Goal: Task Accomplishment & Management: Manage account settings

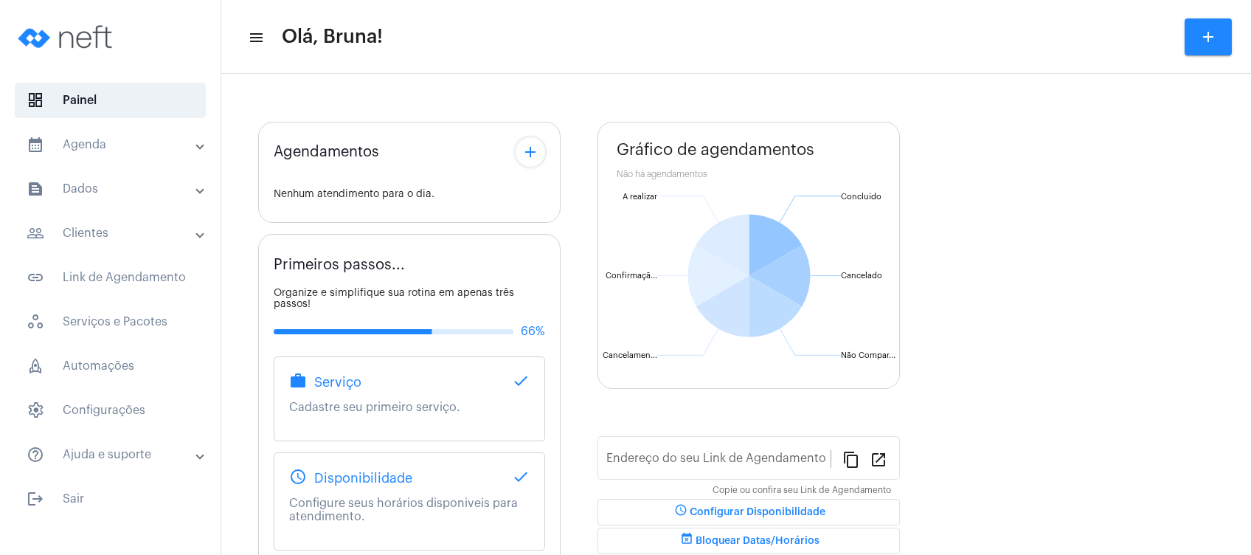
click at [92, 145] on mat-panel-title "calendar_month_outlined Agenda" at bounding box center [112, 145] width 170 height 18
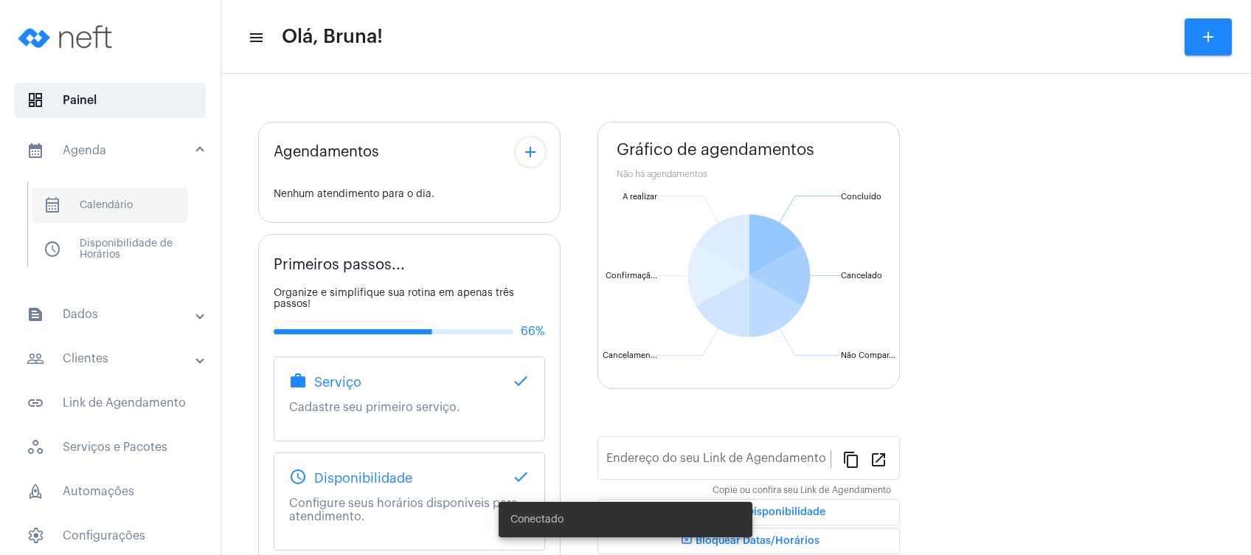
click at [93, 195] on span "calendar_month_outlined Calendário" at bounding box center [110, 204] width 156 height 35
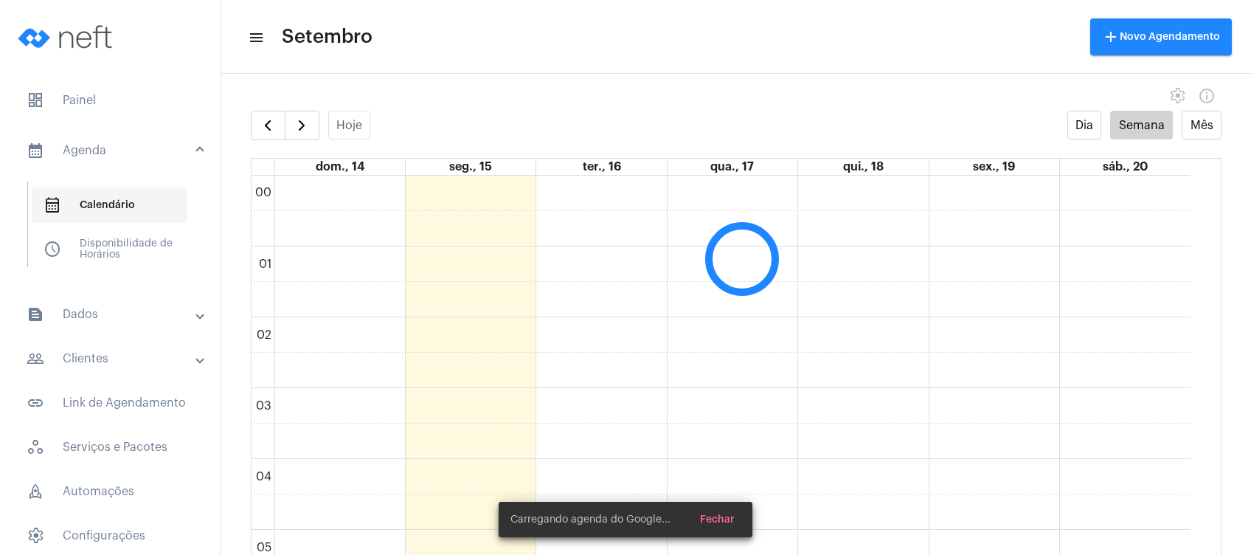
scroll to position [425, 0]
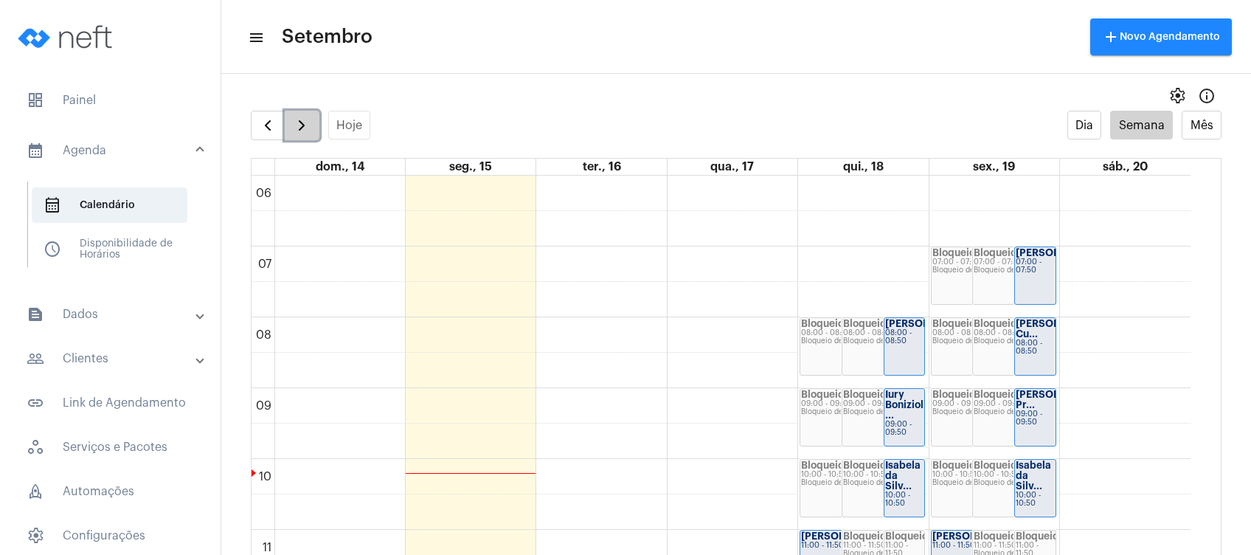
click at [300, 122] on span "button" at bounding box center [302, 126] width 18 height 18
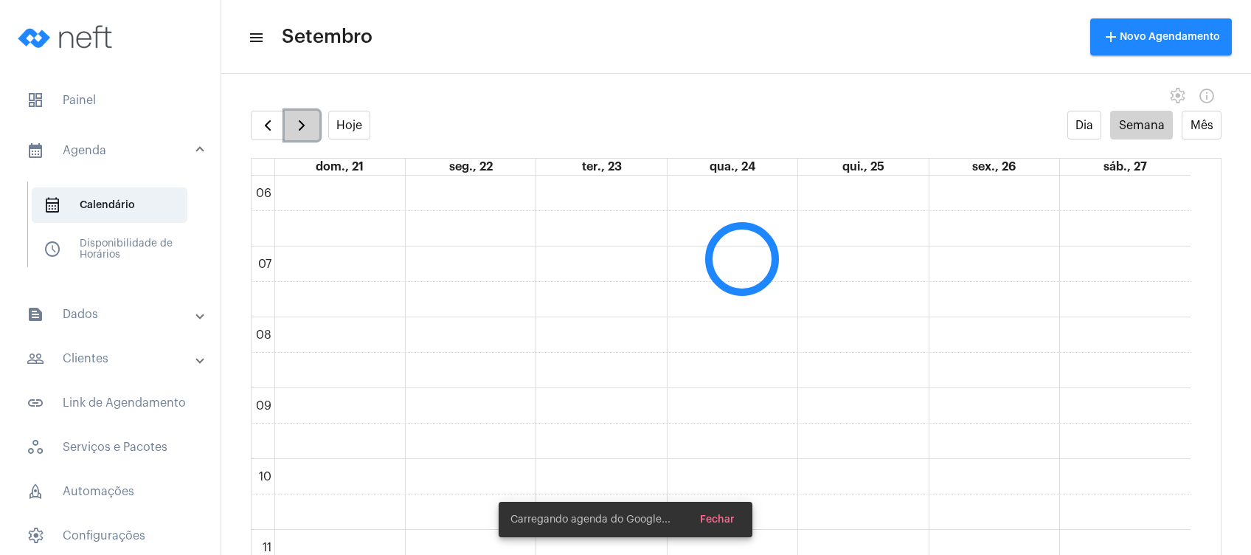
scroll to position [426, 0]
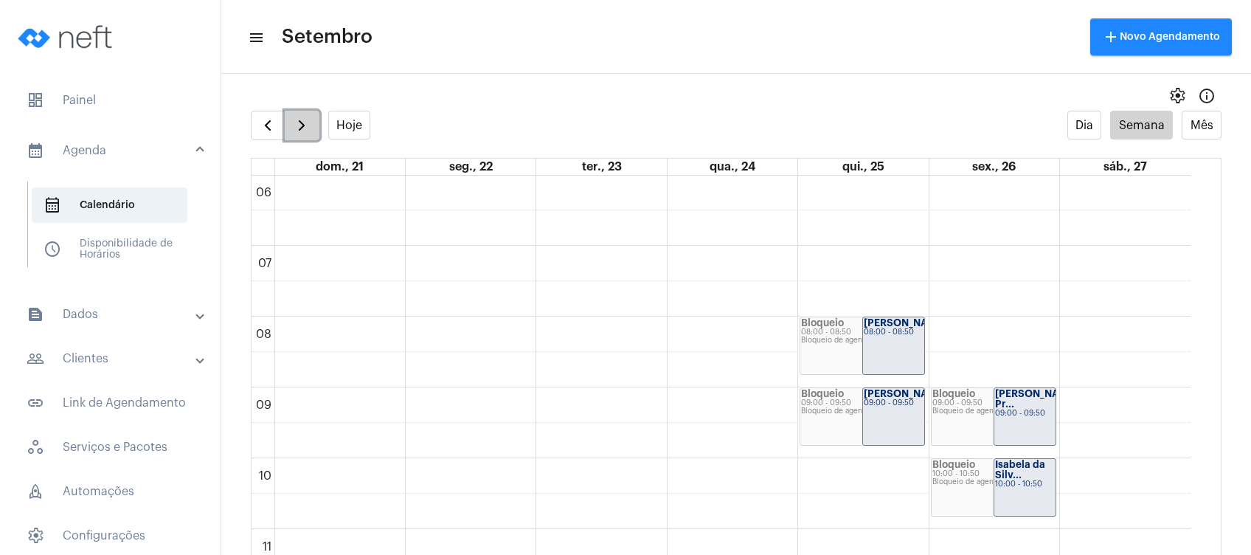
click at [295, 124] on span "button" at bounding box center [302, 126] width 18 height 18
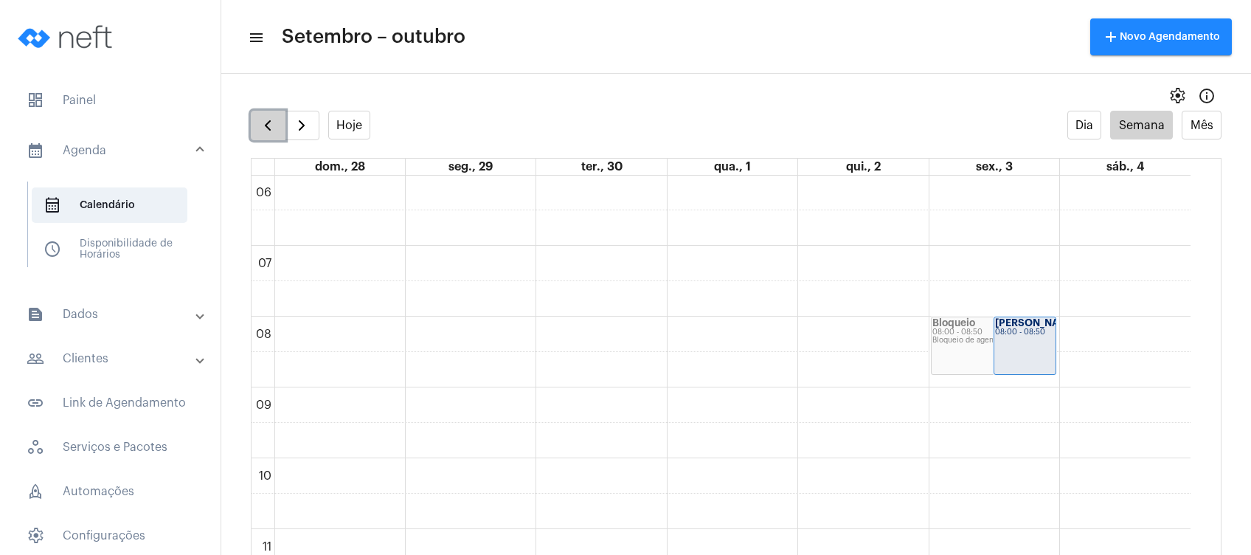
click at [277, 125] on button "button" at bounding box center [268, 126] width 35 height 30
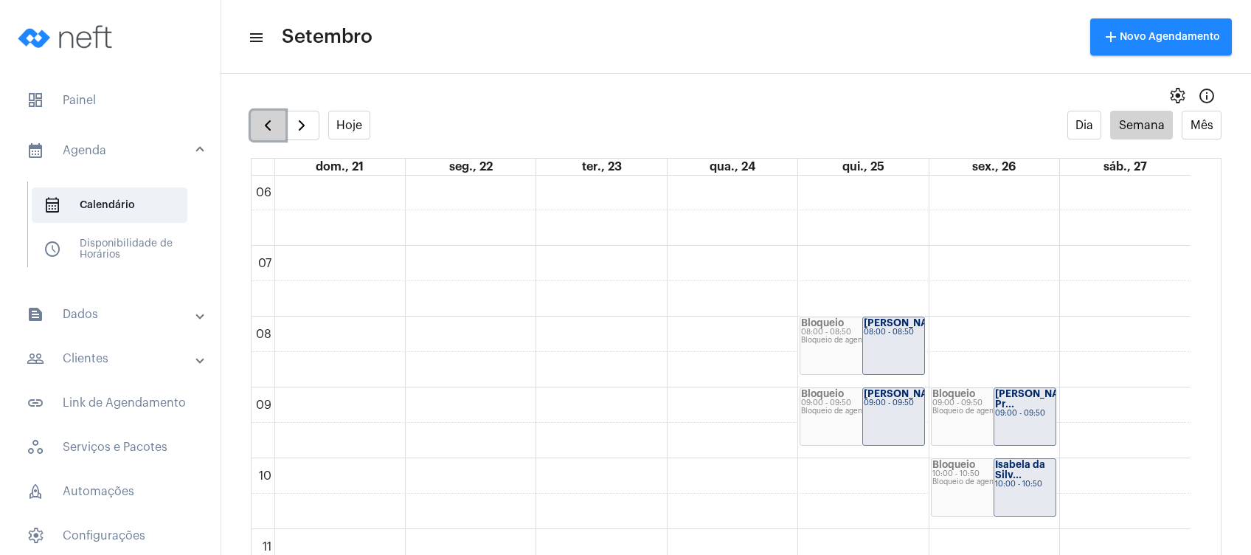
scroll to position [30, 0]
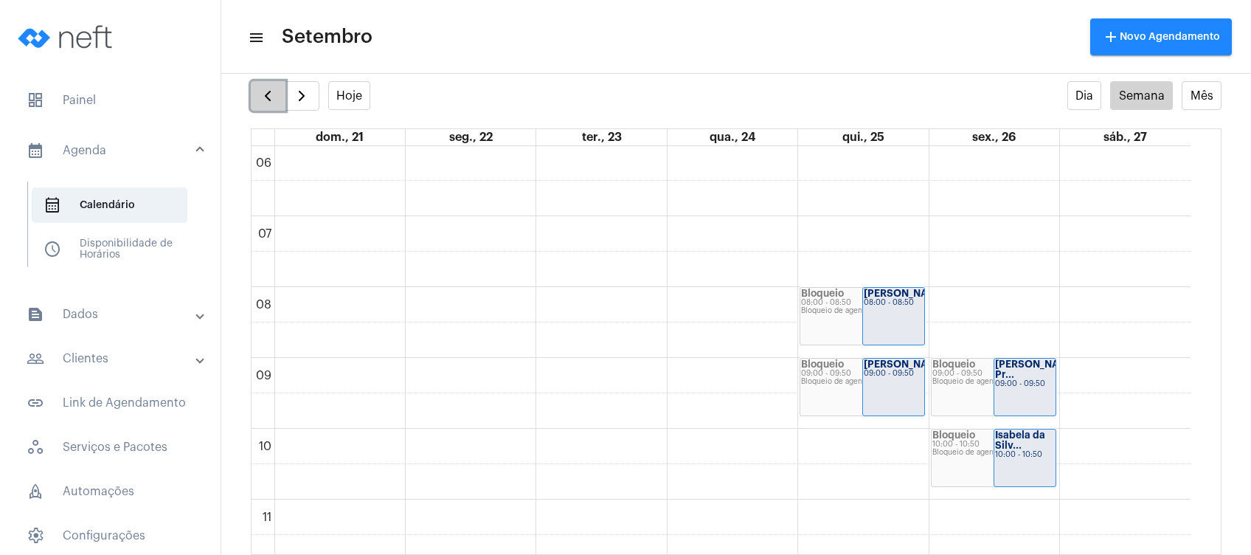
click at [256, 83] on button "button" at bounding box center [268, 96] width 35 height 30
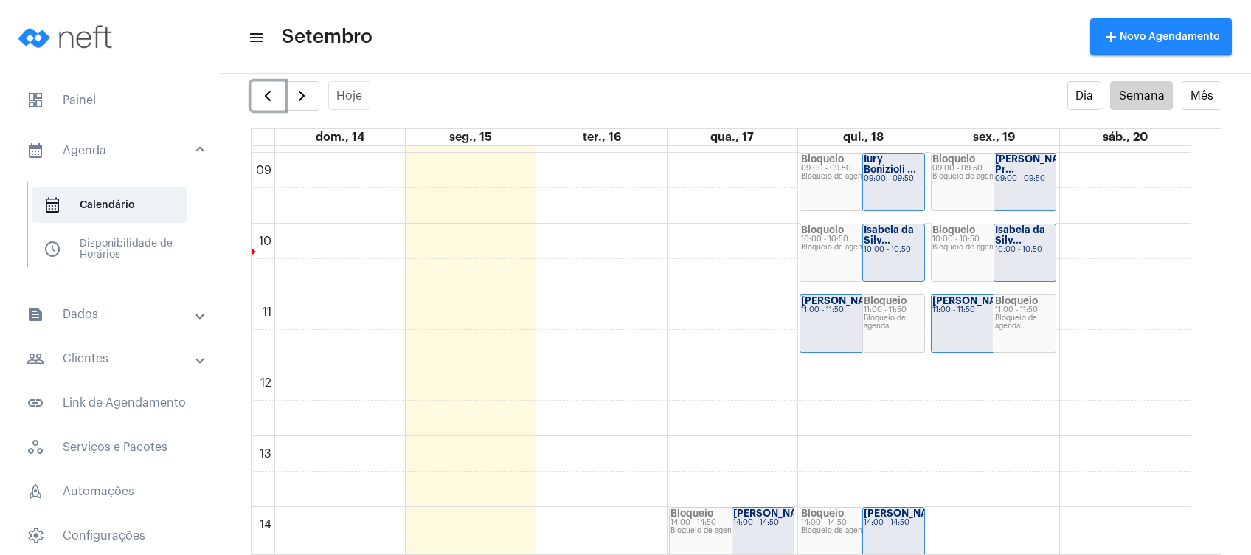
scroll to position [525, 0]
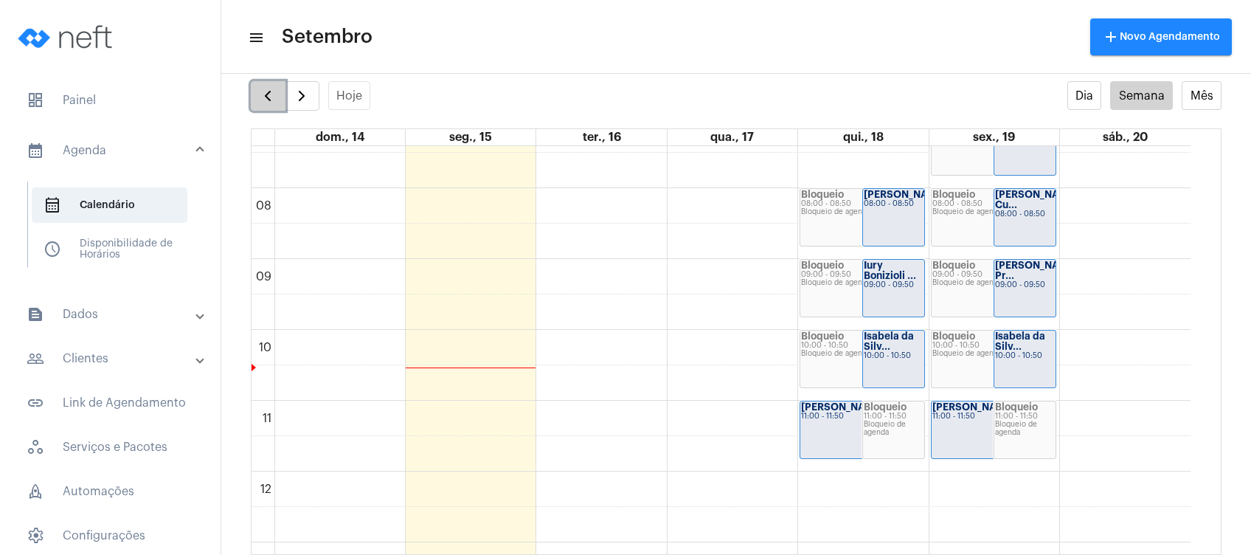
click at [272, 96] on span "button" at bounding box center [268, 96] width 18 height 18
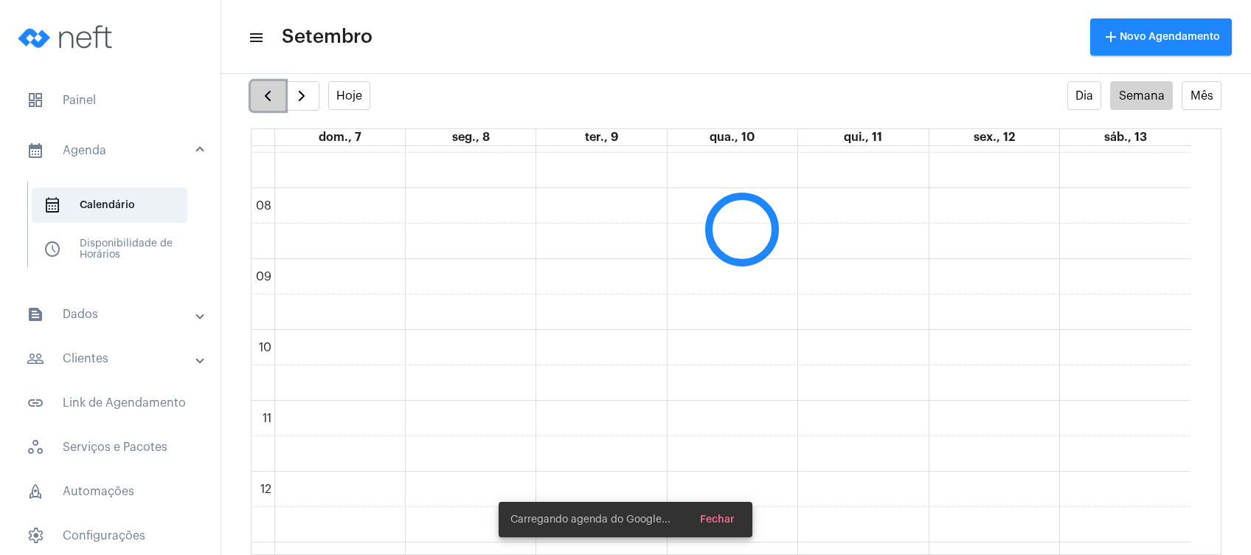
scroll to position [426, 0]
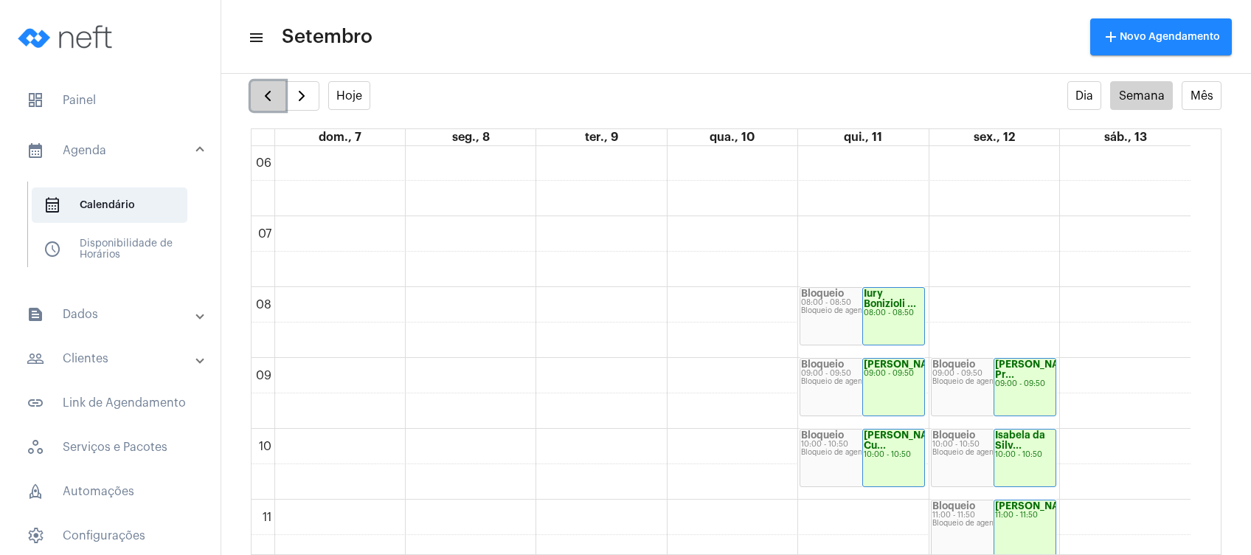
click at [263, 96] on span "button" at bounding box center [268, 96] width 18 height 18
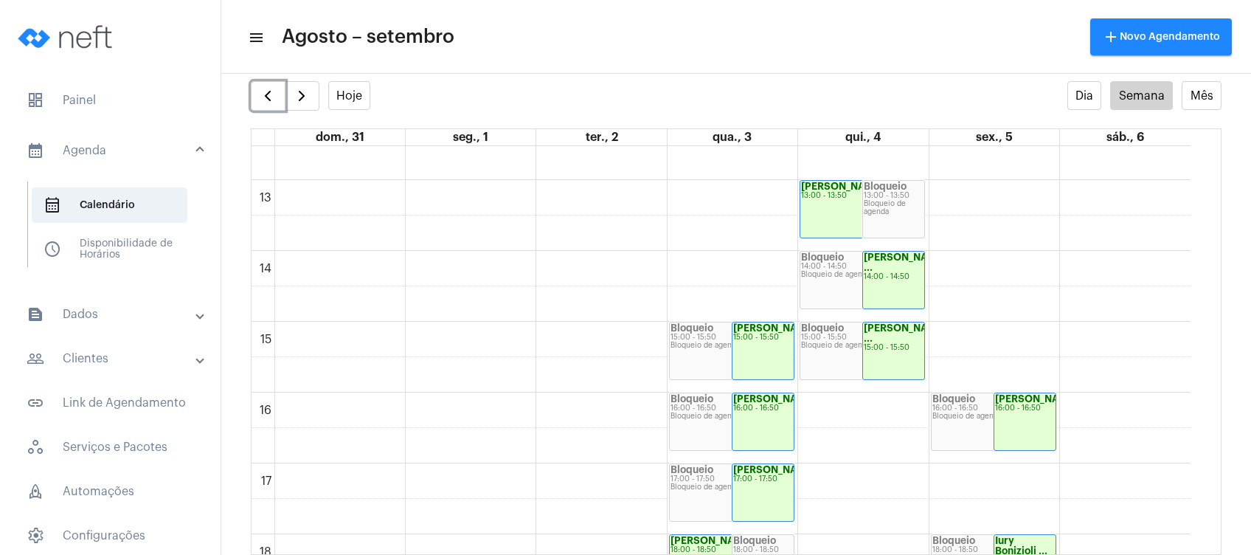
scroll to position [995, 0]
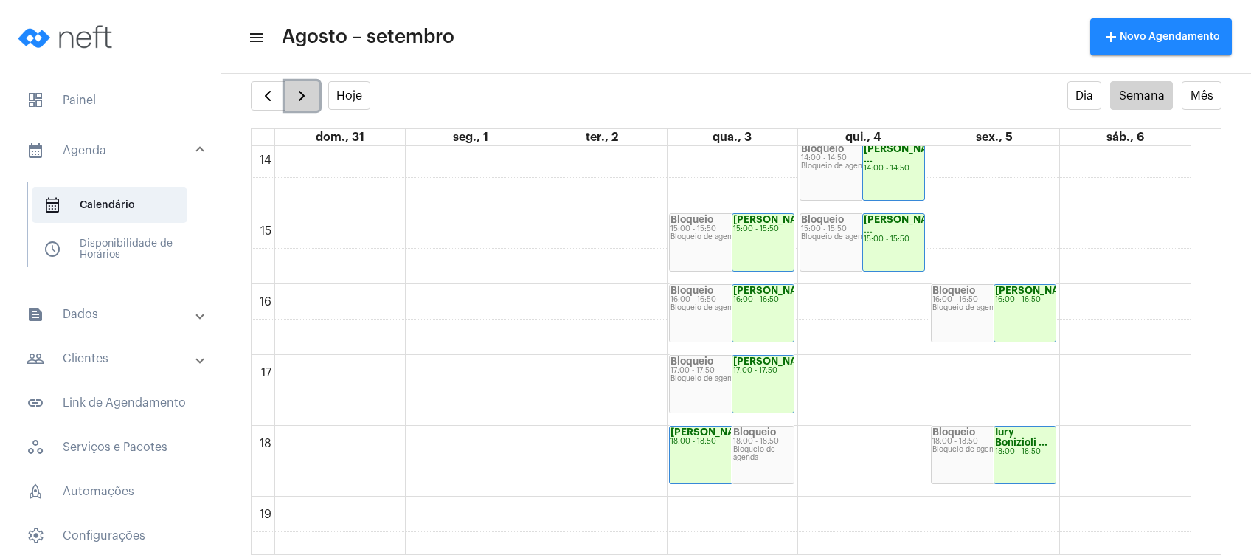
click at [300, 89] on span "button" at bounding box center [302, 96] width 18 height 18
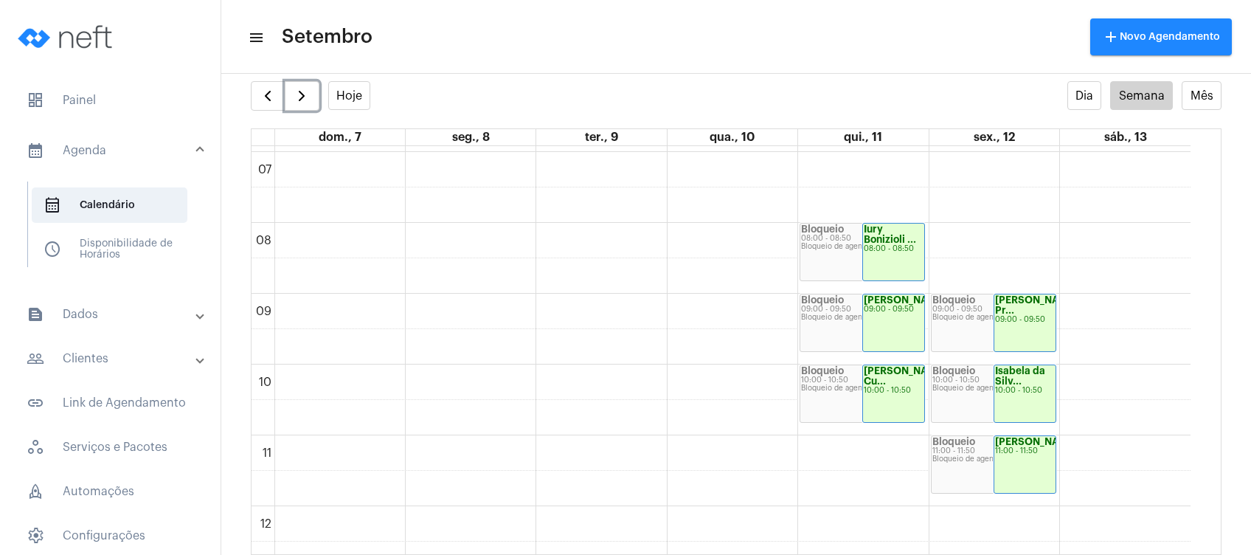
scroll to position [426, 0]
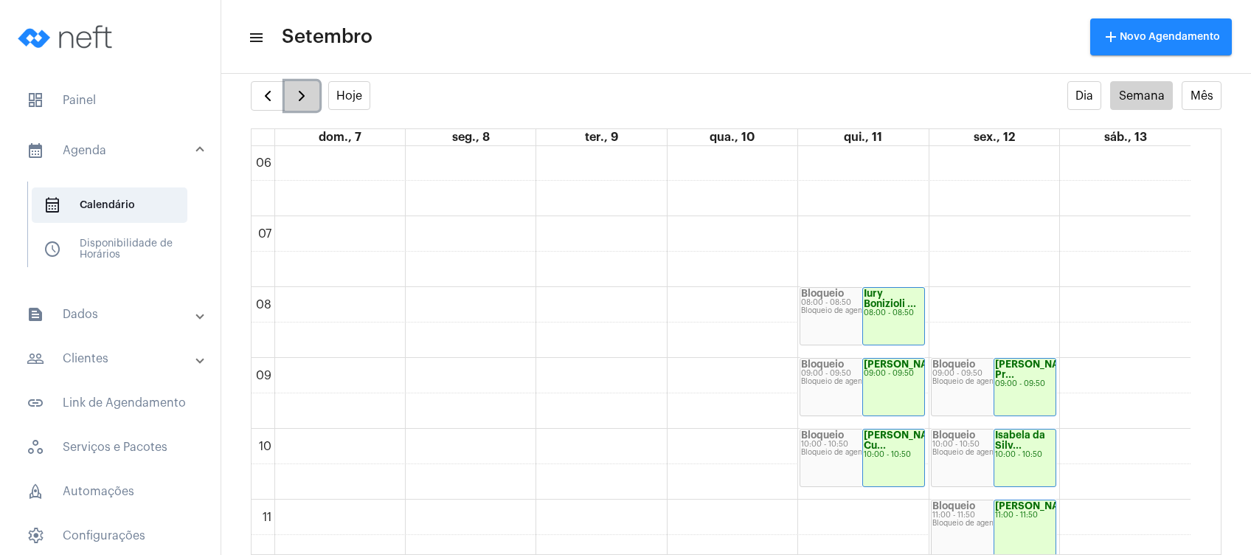
click at [300, 83] on button "button" at bounding box center [302, 96] width 35 height 30
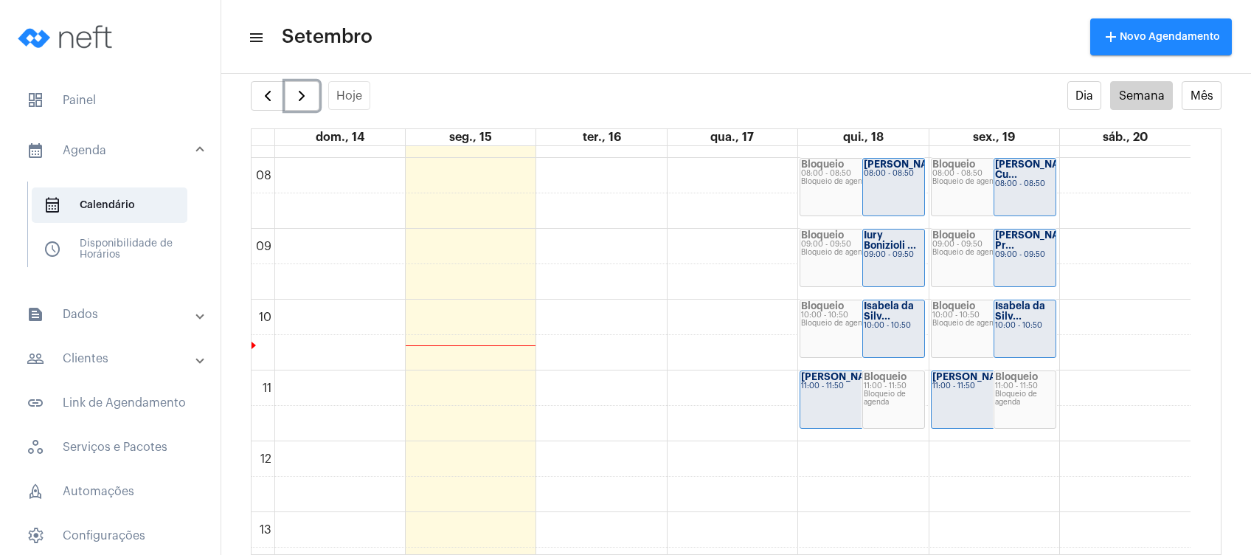
scroll to position [525, 0]
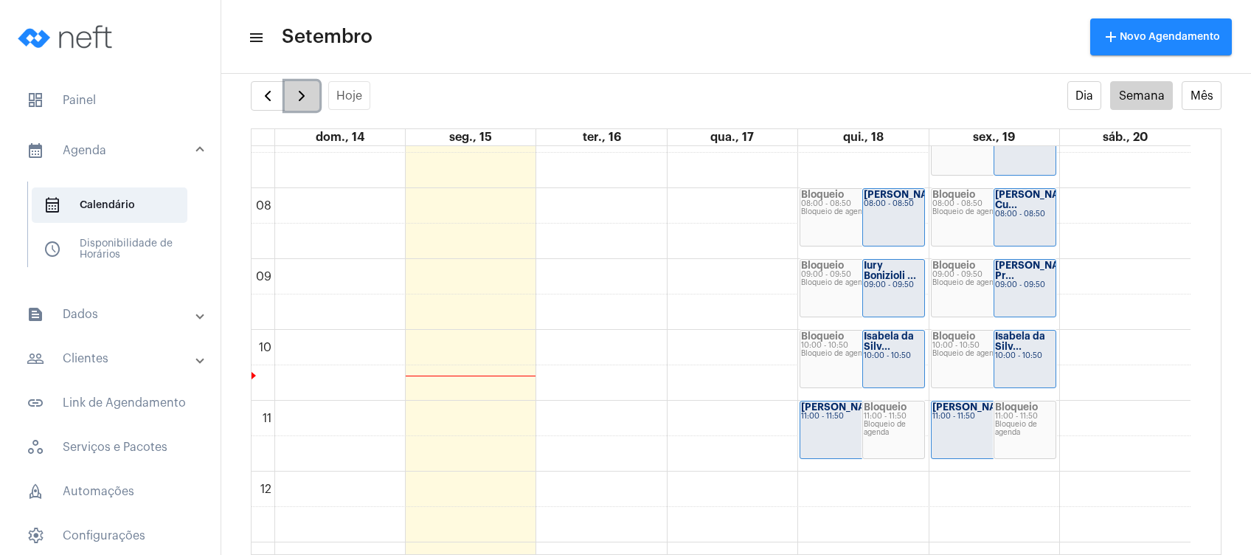
click at [298, 81] on button "button" at bounding box center [302, 96] width 35 height 30
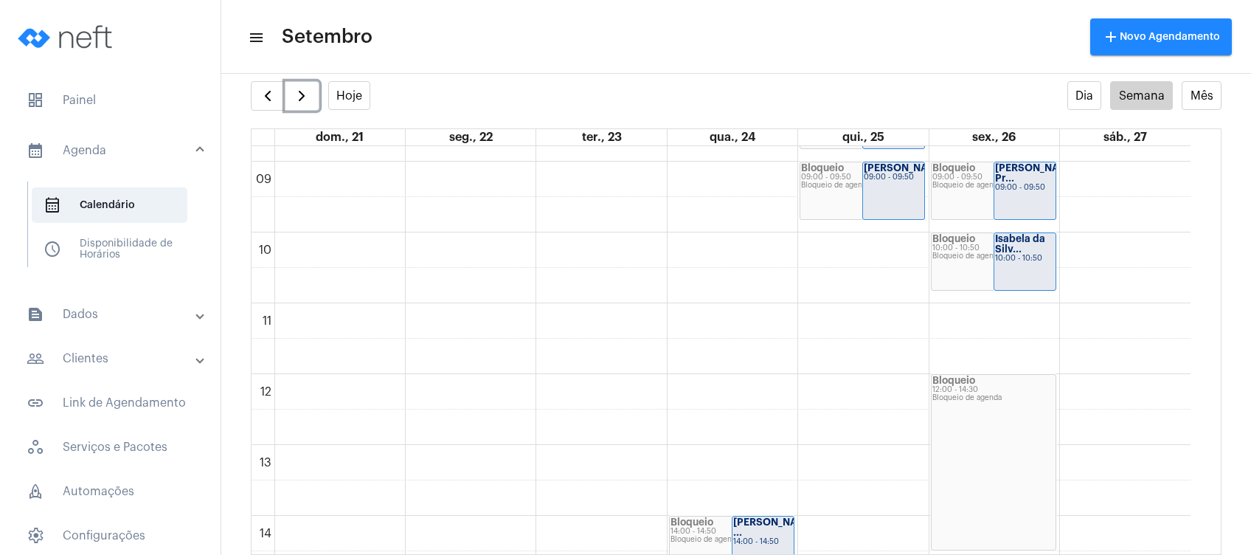
scroll to position [327, 0]
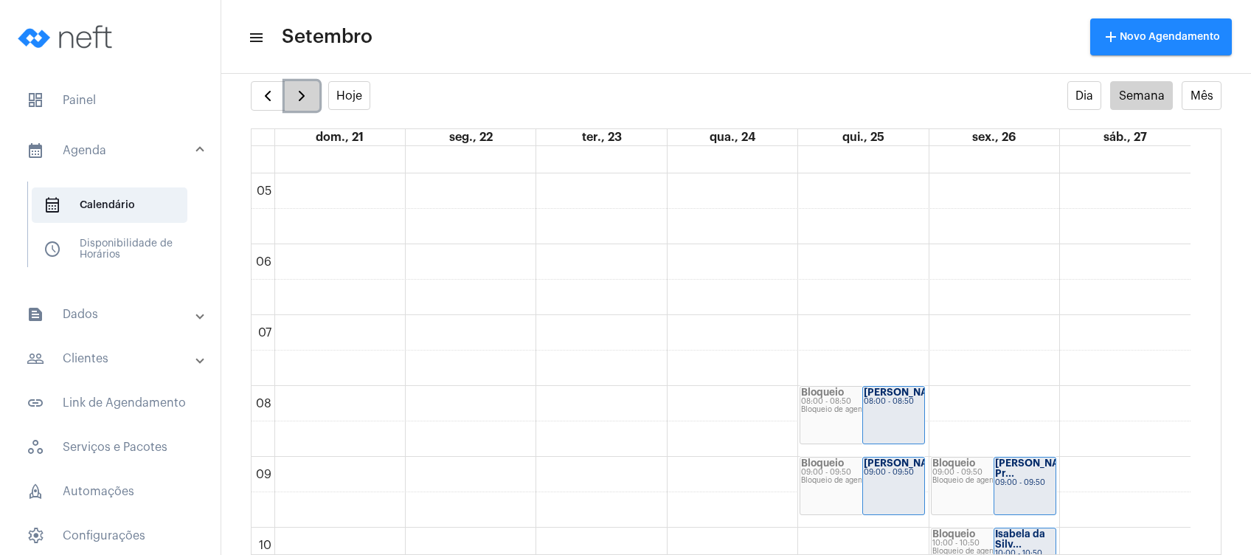
click at [303, 89] on span "button" at bounding box center [302, 96] width 18 height 18
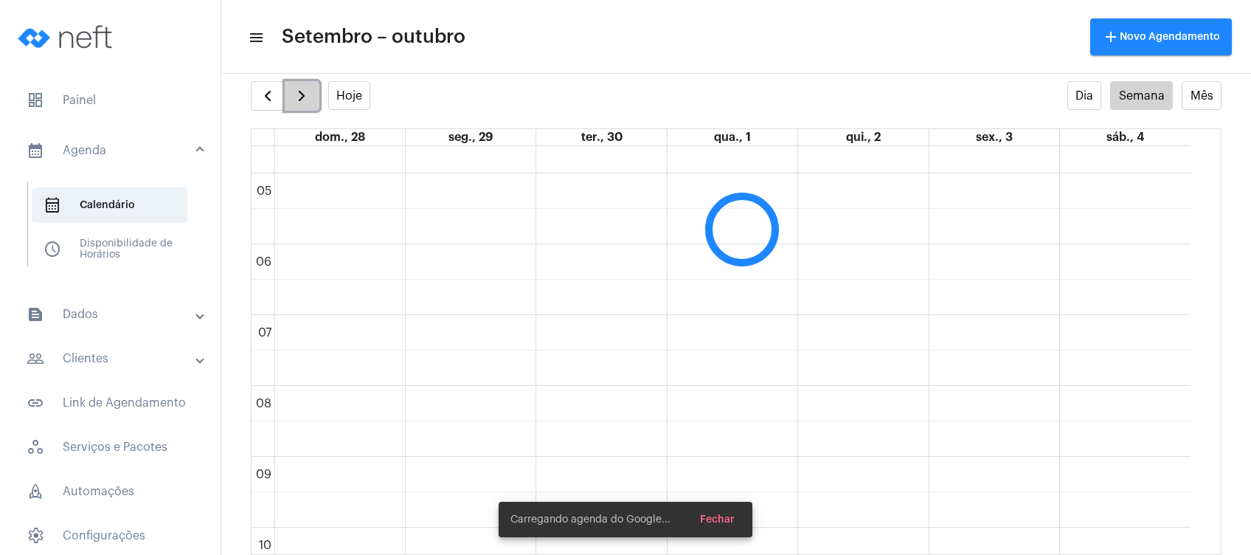
scroll to position [426, 0]
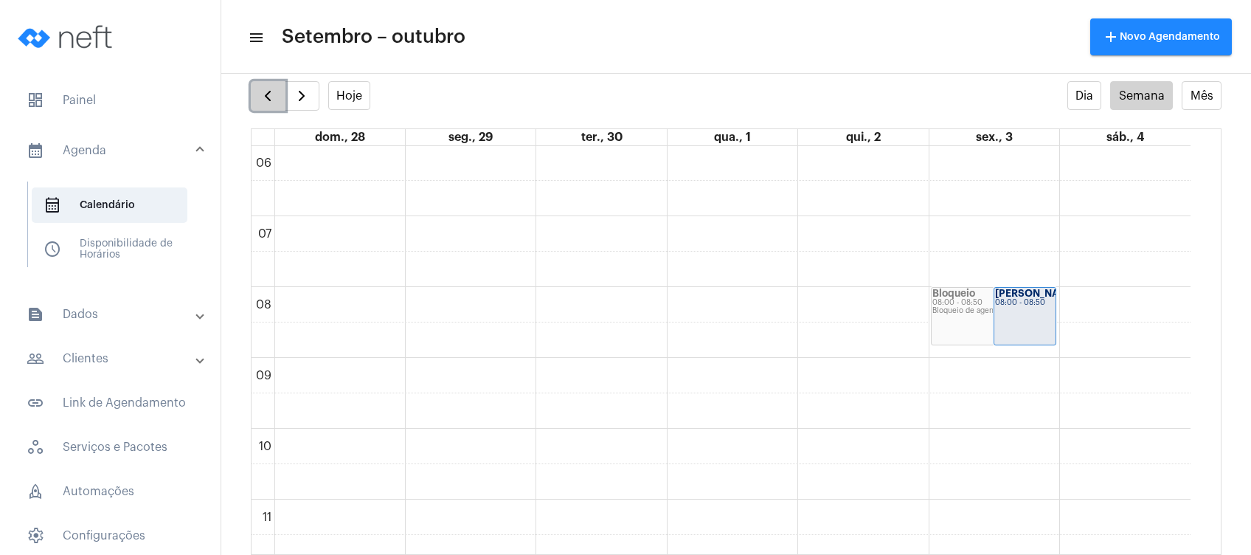
click at [263, 89] on span "button" at bounding box center [268, 96] width 18 height 18
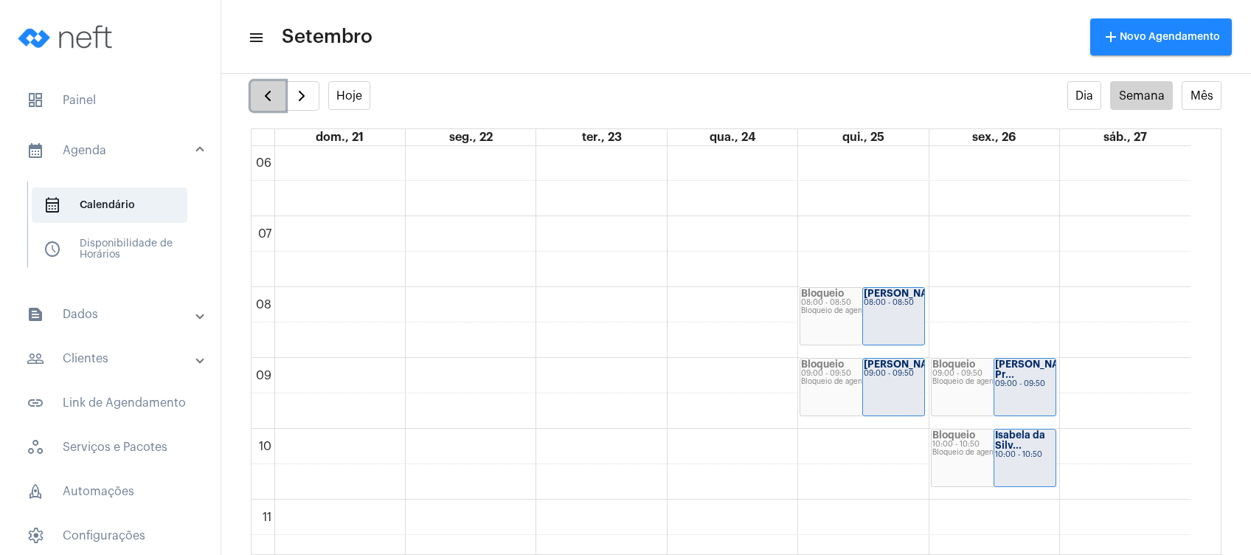
click at [281, 94] on button "button" at bounding box center [268, 96] width 35 height 30
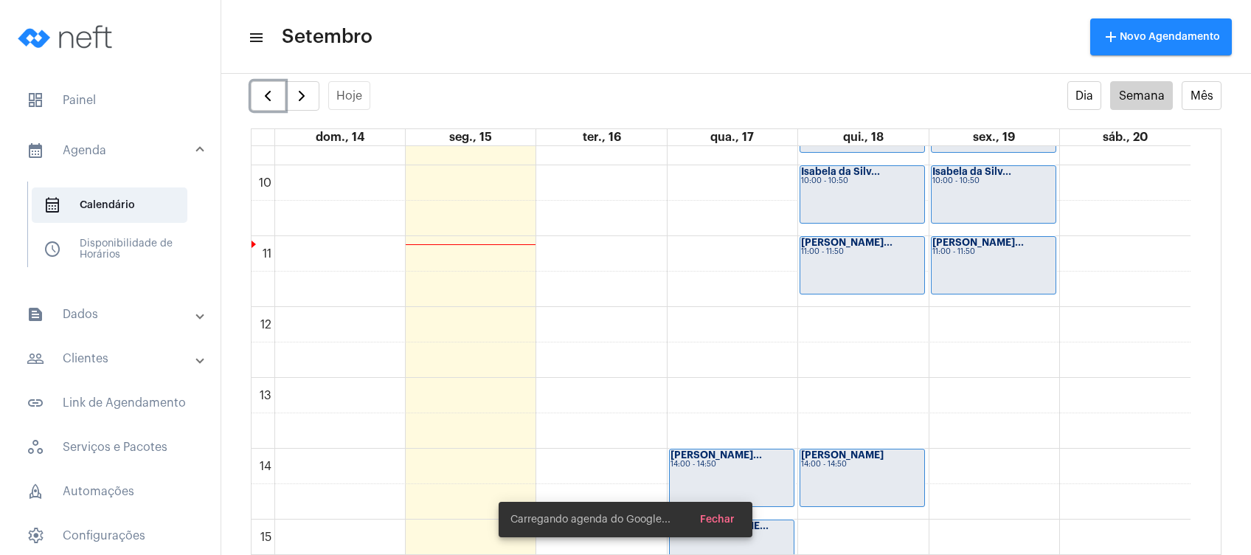
scroll to position [721, 0]
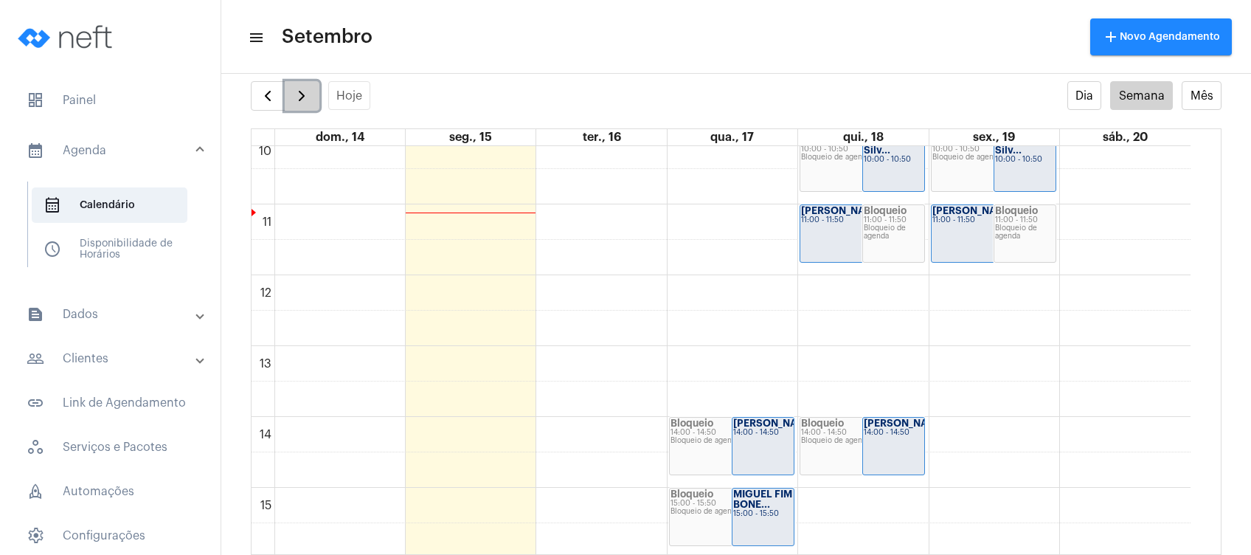
click at [301, 90] on span "button" at bounding box center [302, 96] width 18 height 18
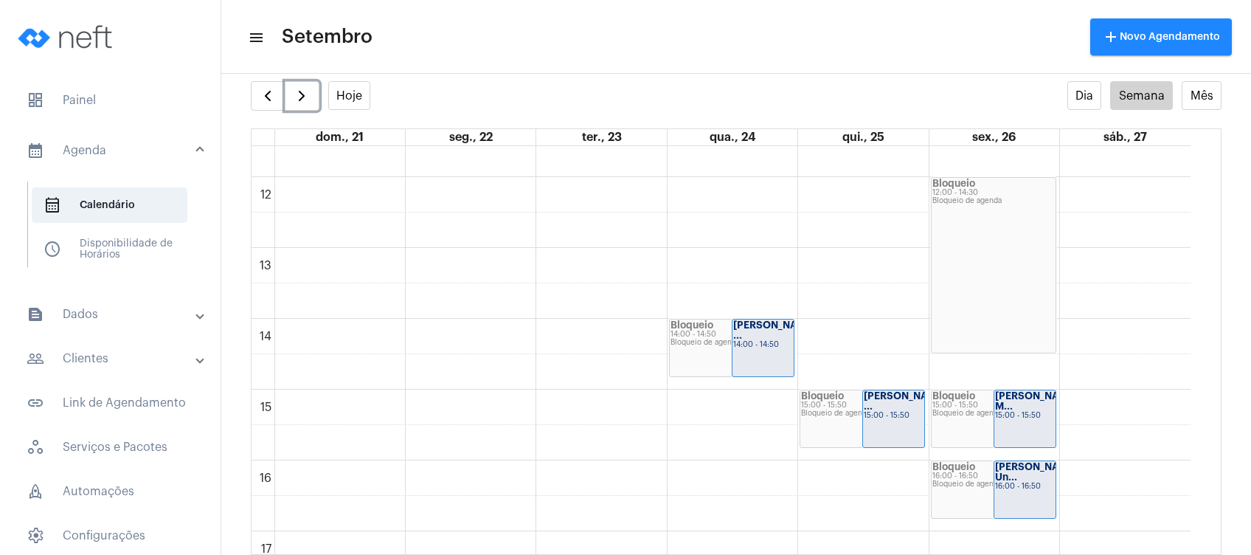
scroll to position [917, 0]
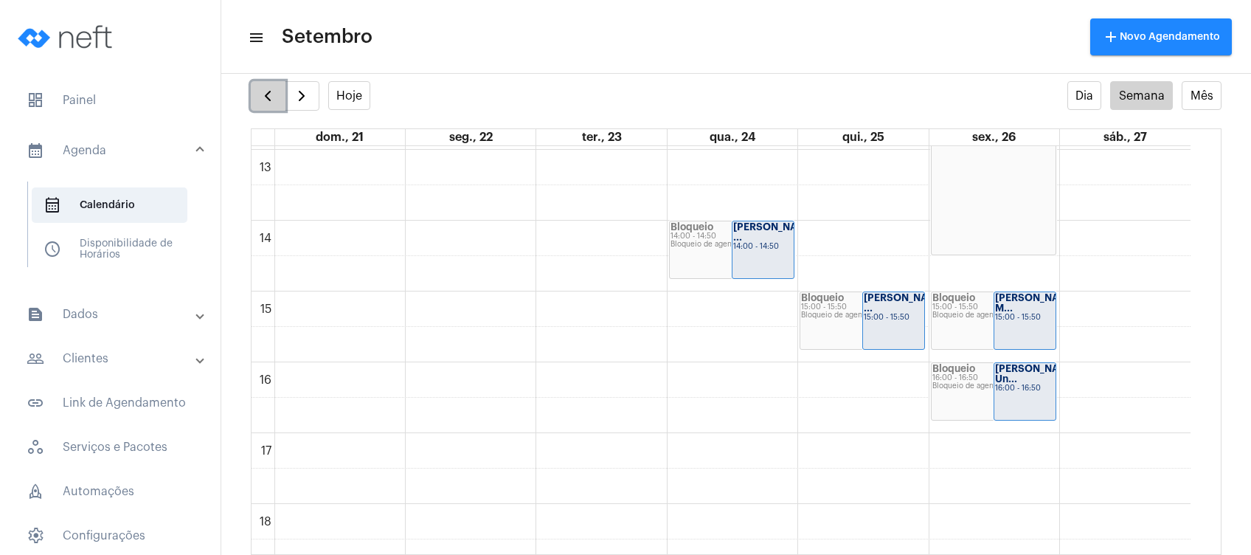
click at [264, 89] on span "button" at bounding box center [268, 96] width 18 height 18
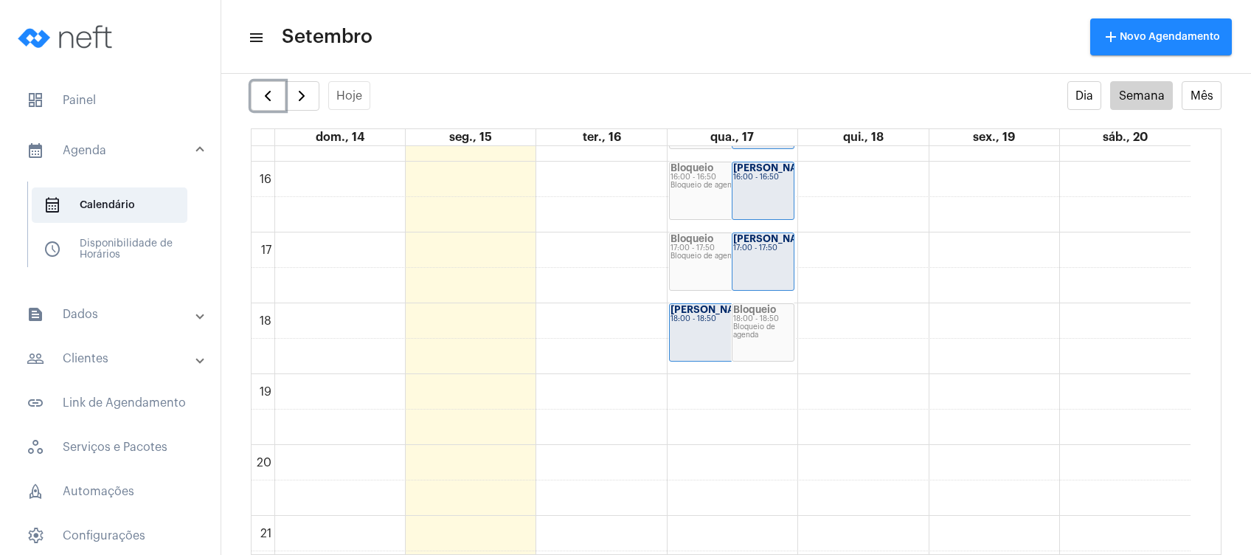
scroll to position [1213, 0]
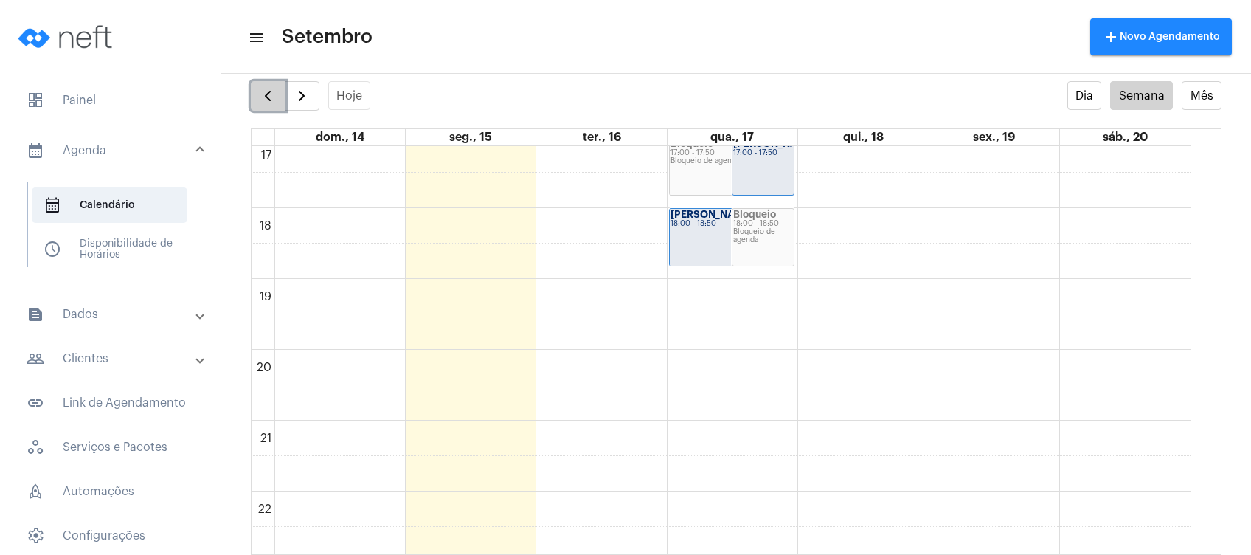
click at [266, 87] on span "button" at bounding box center [268, 96] width 18 height 18
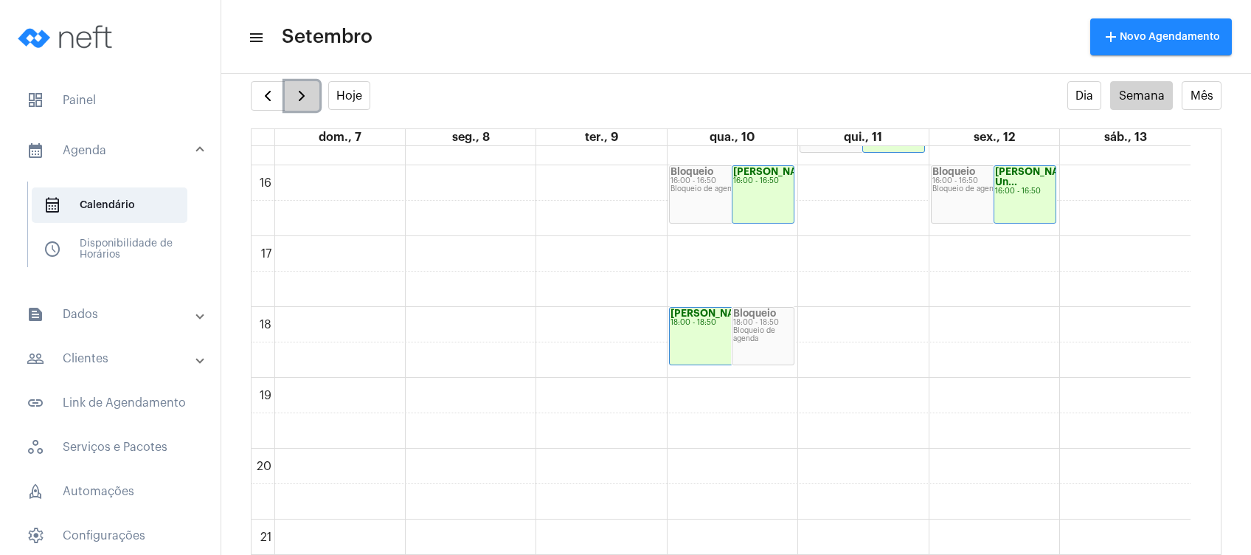
click at [294, 94] on span "button" at bounding box center [302, 96] width 18 height 18
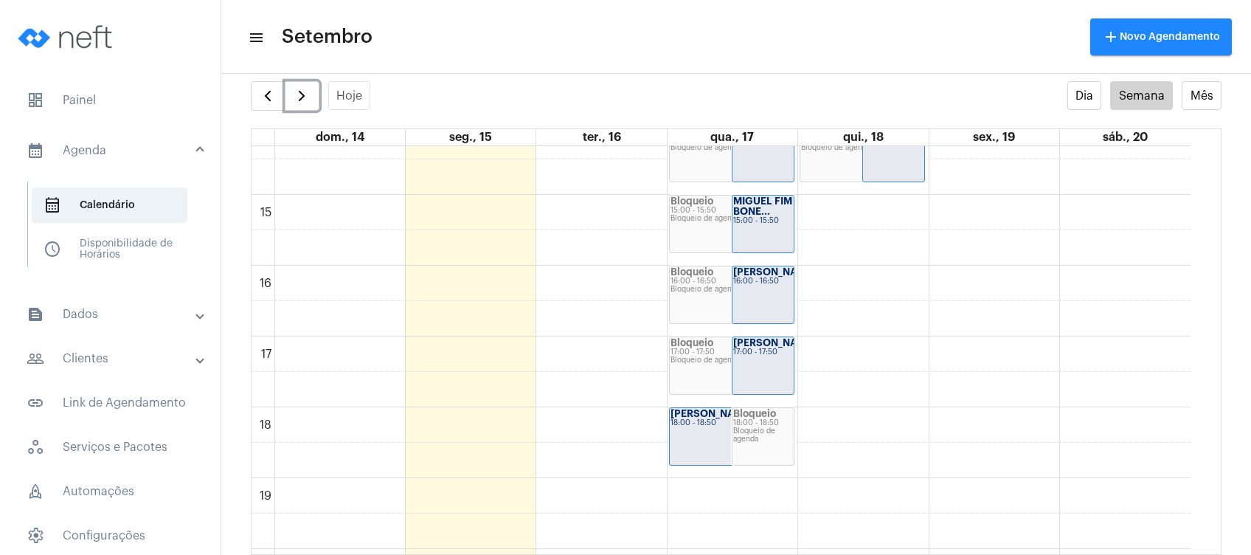
scroll to position [1015, 0]
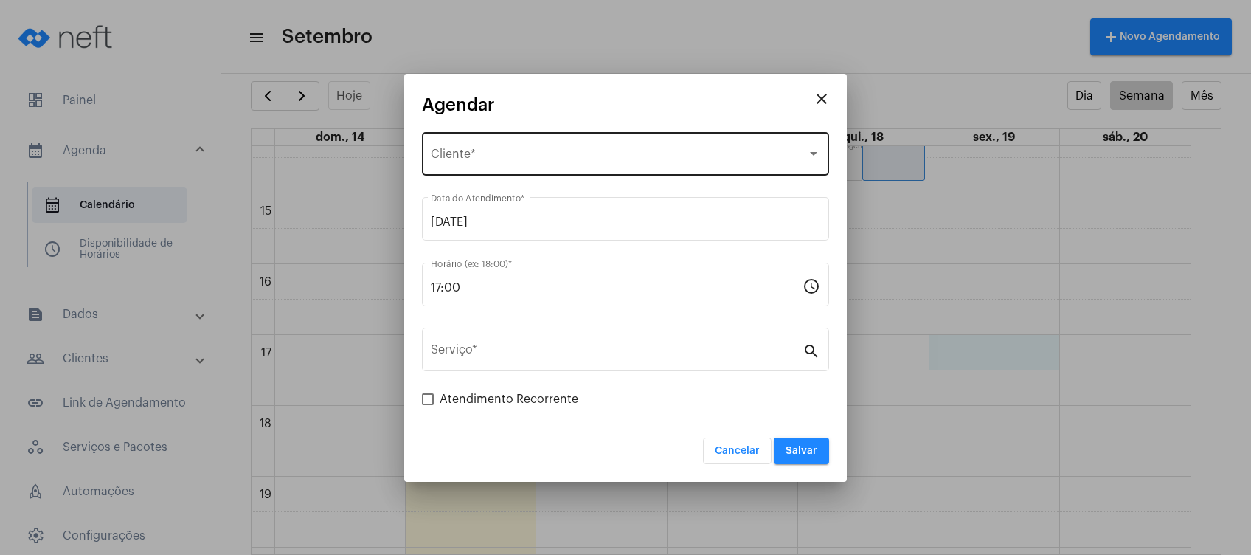
click at [618, 148] on div "Selecione o Cliente Cliente *" at bounding box center [626, 152] width 390 height 46
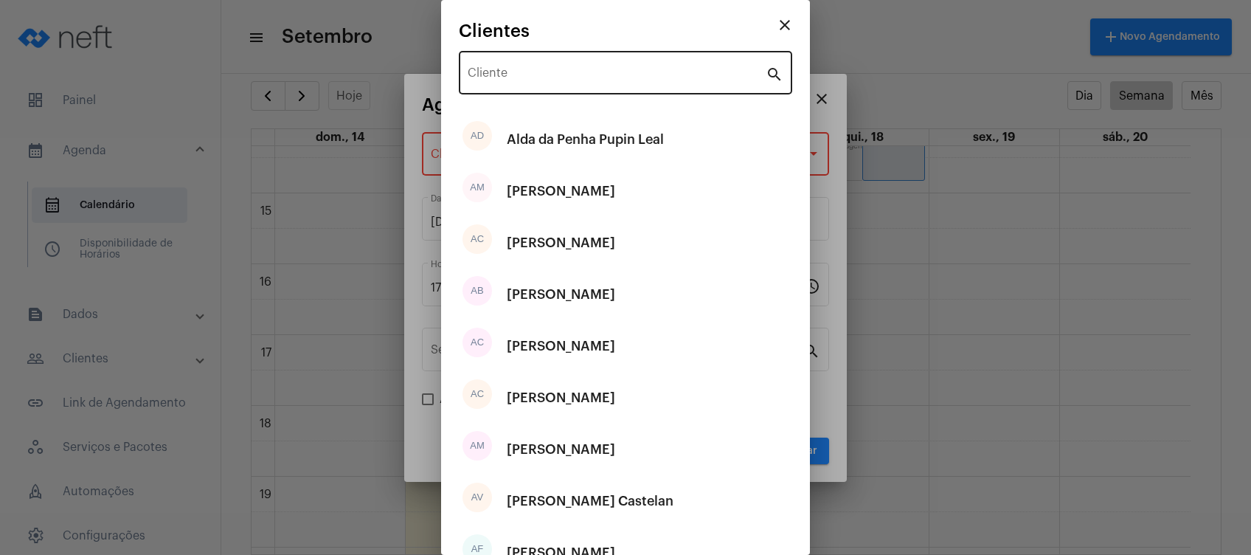
click at [603, 86] on div "Cliente" at bounding box center [617, 71] width 298 height 46
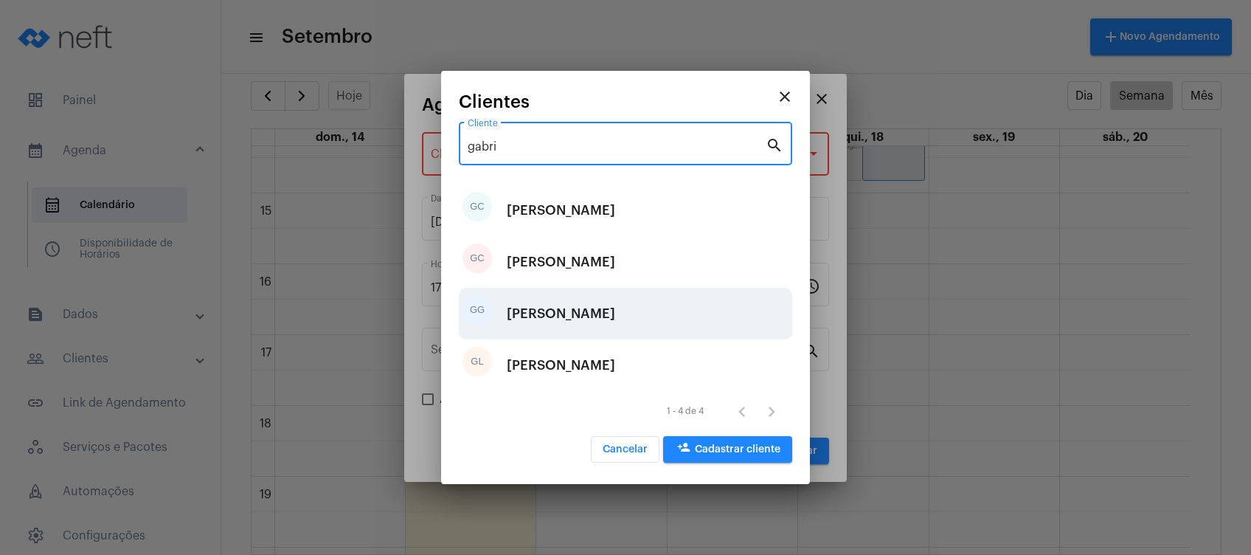
type input "gabri"
click at [605, 310] on div "[PERSON_NAME]" at bounding box center [561, 313] width 108 height 44
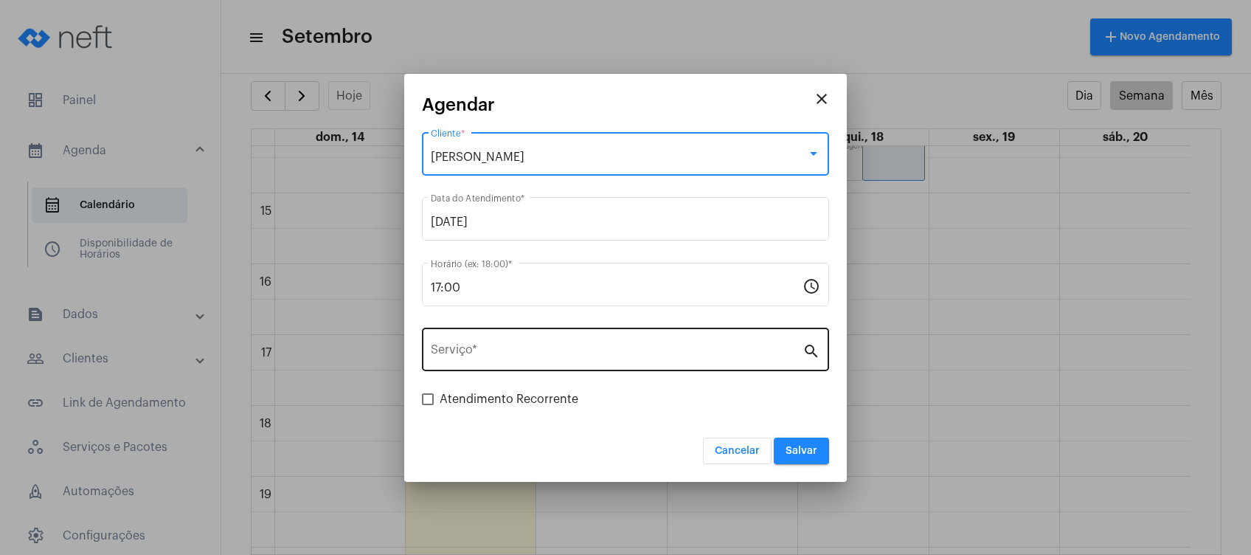
click at [592, 335] on div "Serviço *" at bounding box center [617, 348] width 372 height 46
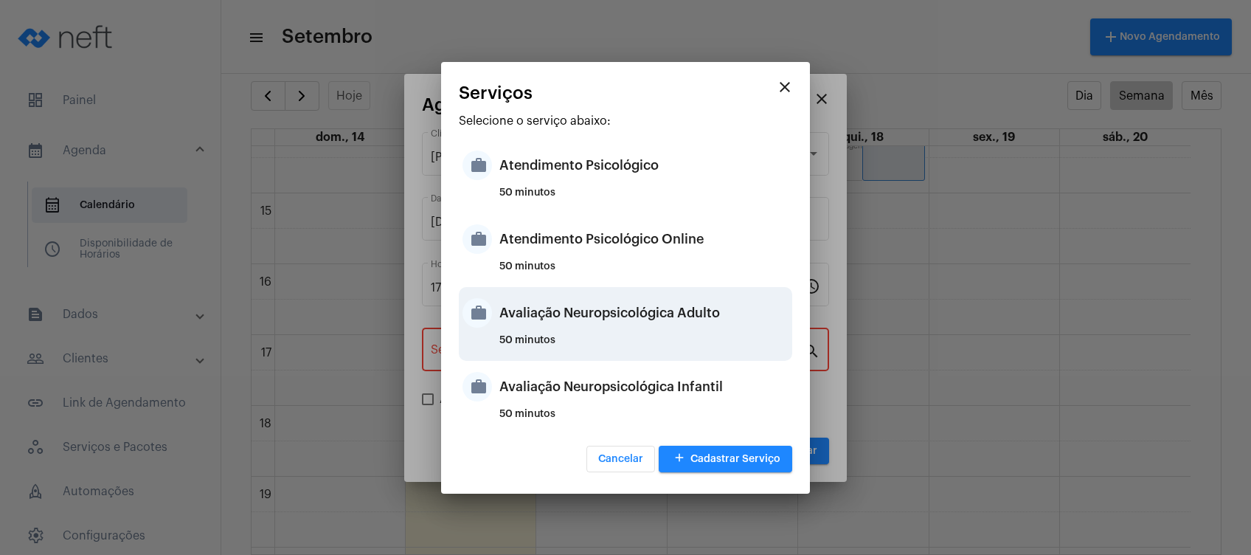
click at [614, 335] on div "50 minutos" at bounding box center [644, 346] width 289 height 22
type input "Avaliação Neuropsicológica Adulto"
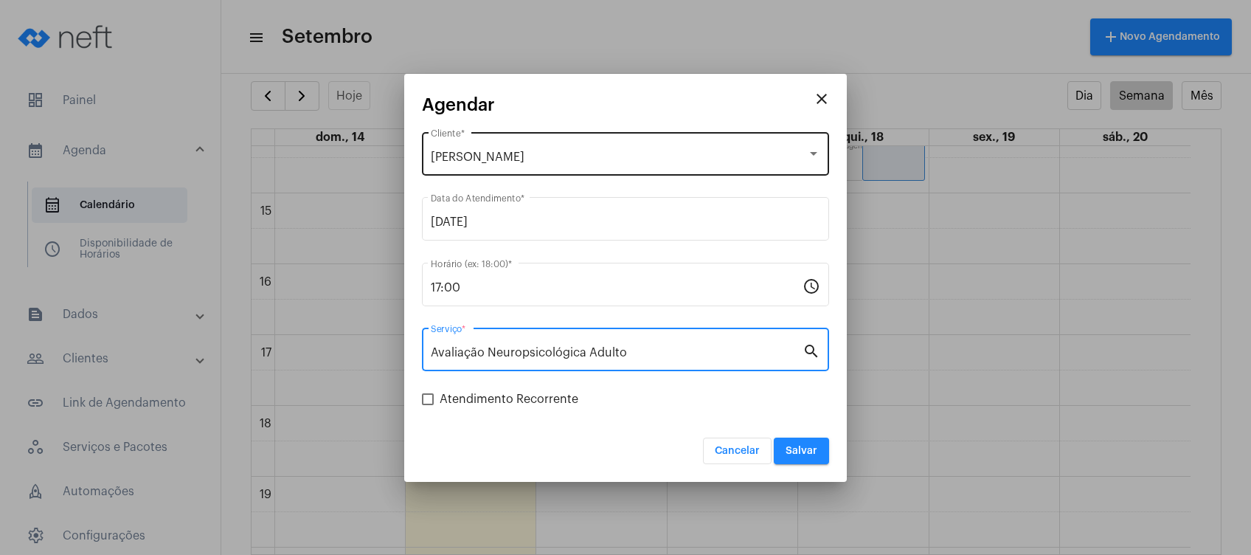
click at [805, 157] on div "[PERSON_NAME]" at bounding box center [619, 157] width 376 height 13
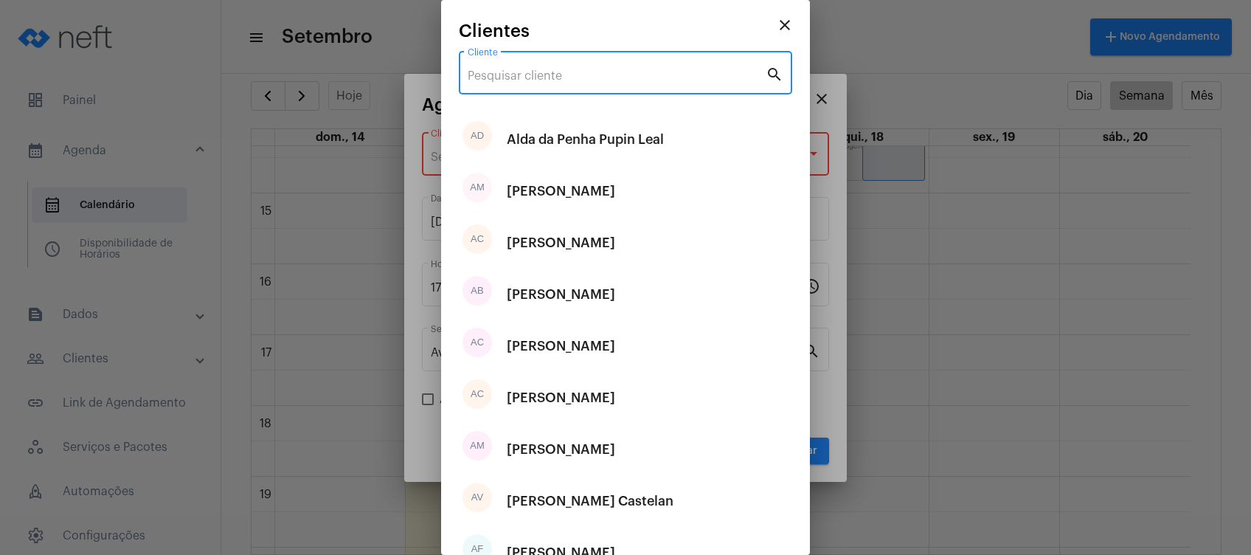
click at [679, 74] on input "Cliente" at bounding box center [617, 75] width 298 height 13
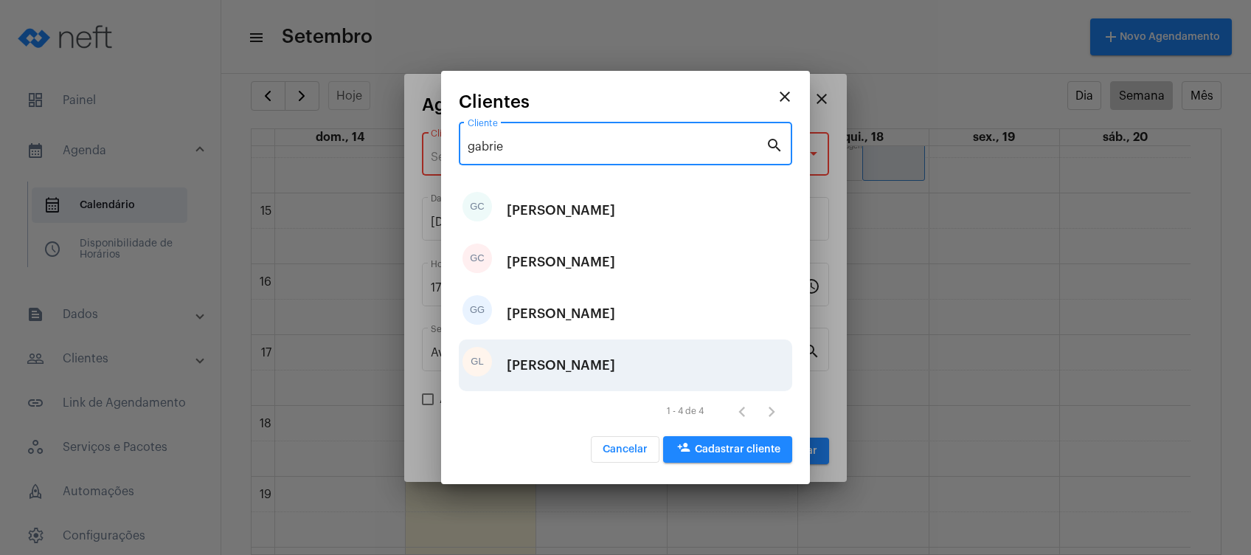
type input "gabrie"
click at [584, 367] on div "[PERSON_NAME]" at bounding box center [561, 365] width 108 height 44
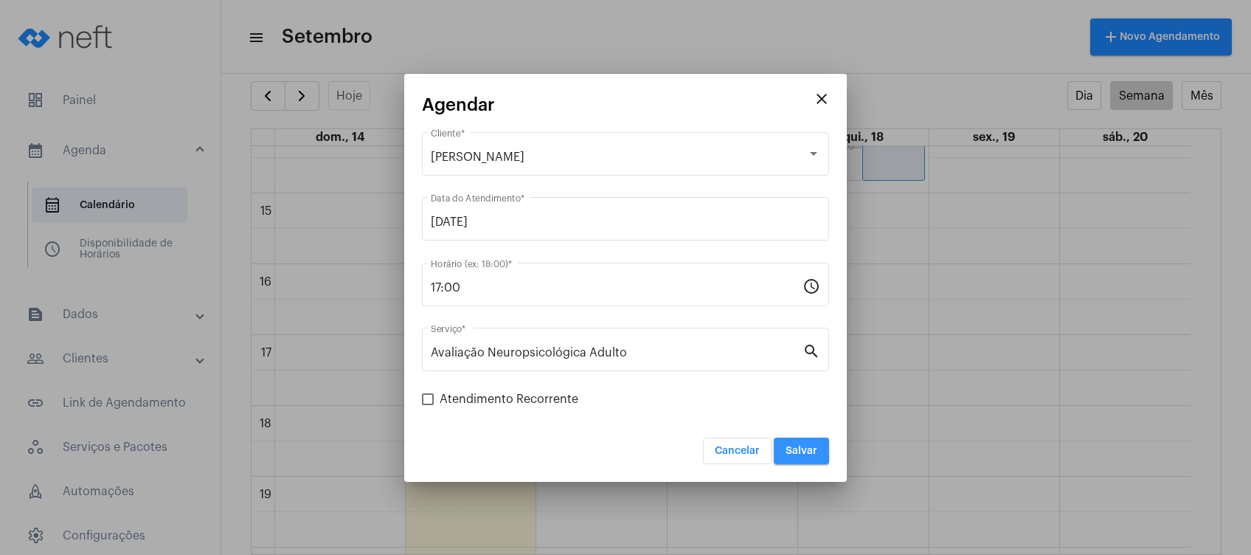
click at [815, 443] on button "Salvar" at bounding box center [801, 451] width 55 height 27
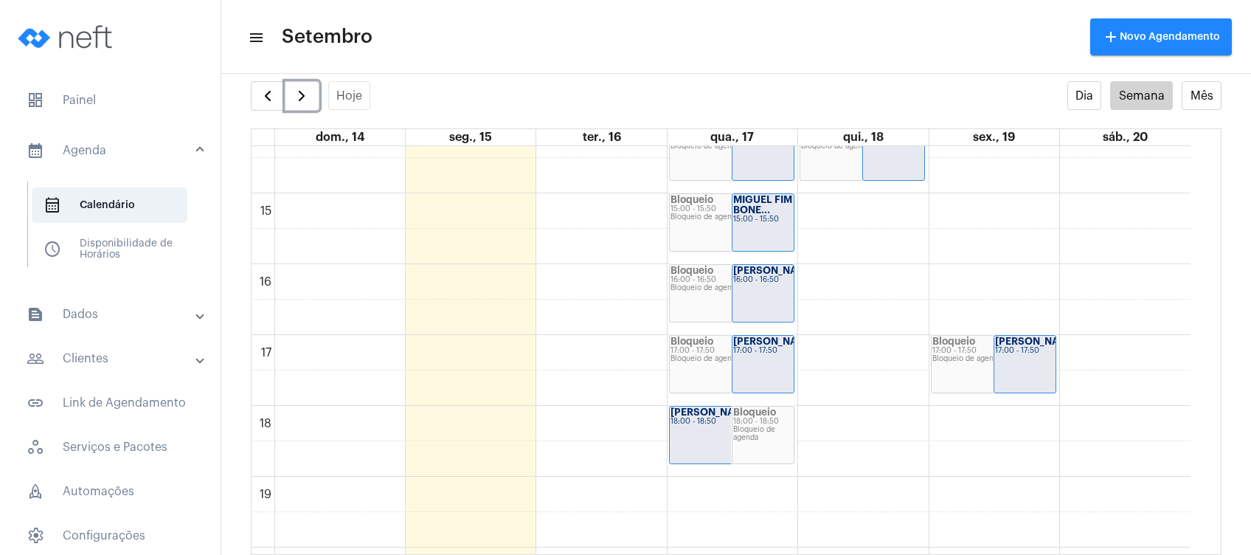
scroll to position [917, 0]
click at [291, 81] on button "button" at bounding box center [302, 96] width 35 height 30
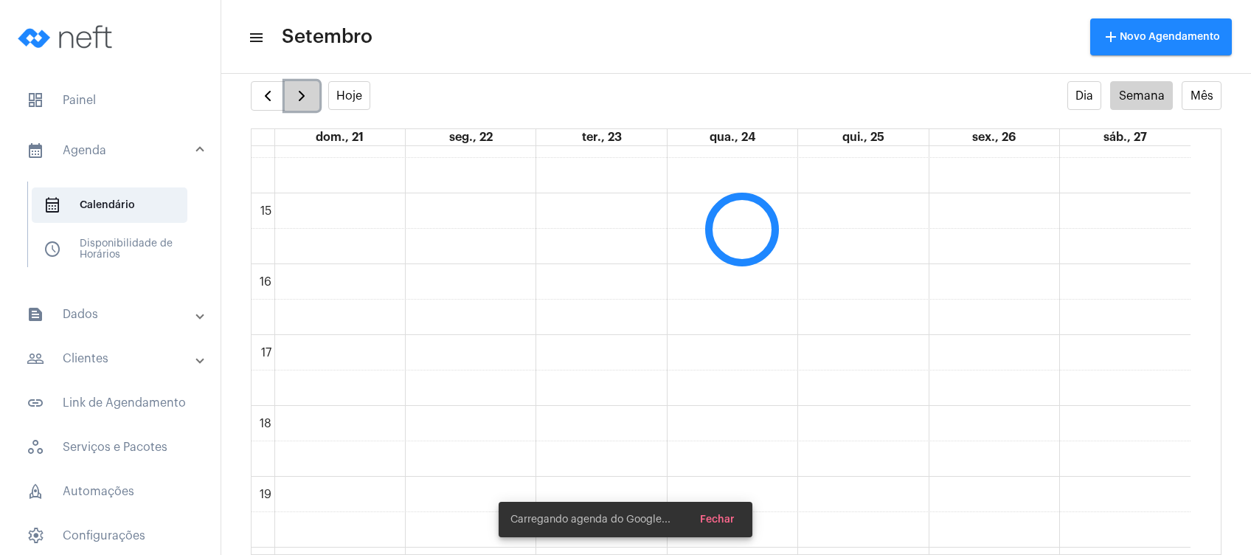
scroll to position [425, 0]
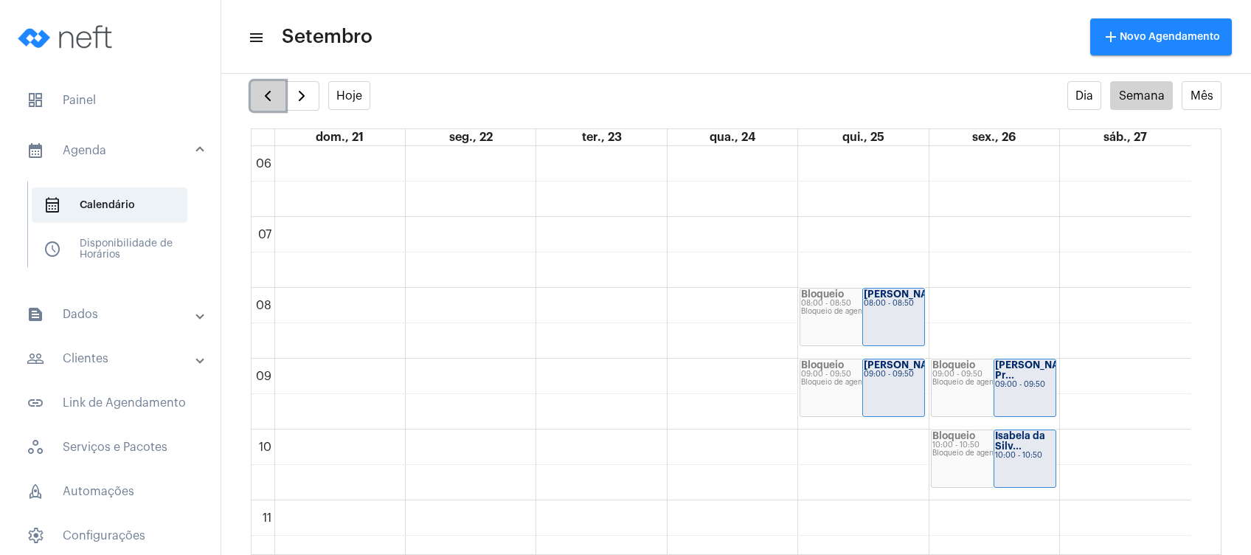
click at [258, 89] on button "button" at bounding box center [268, 96] width 35 height 30
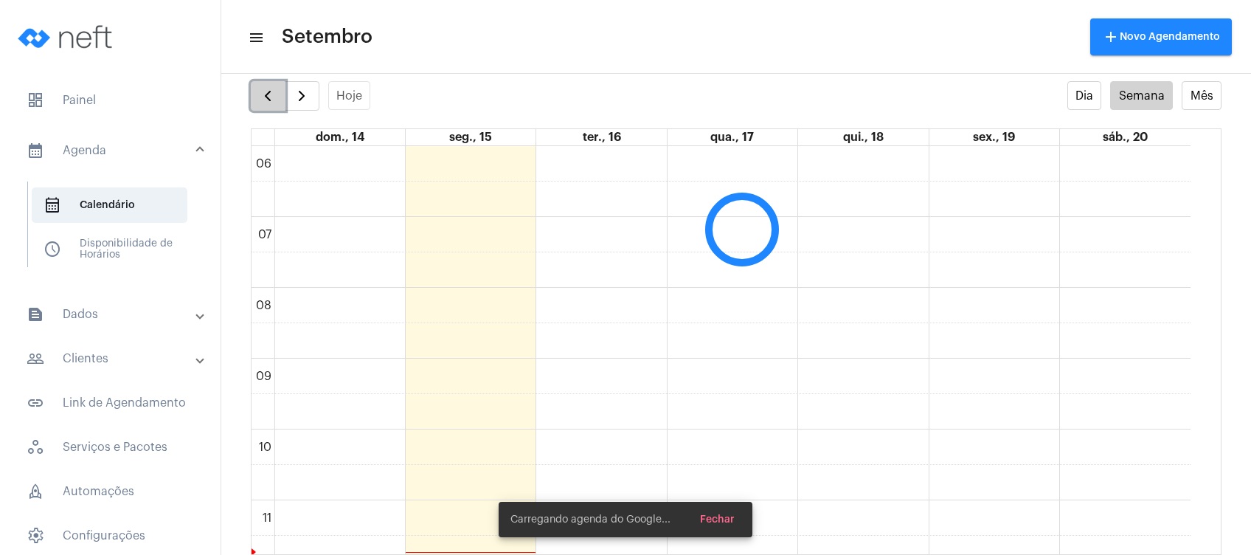
scroll to position [426, 0]
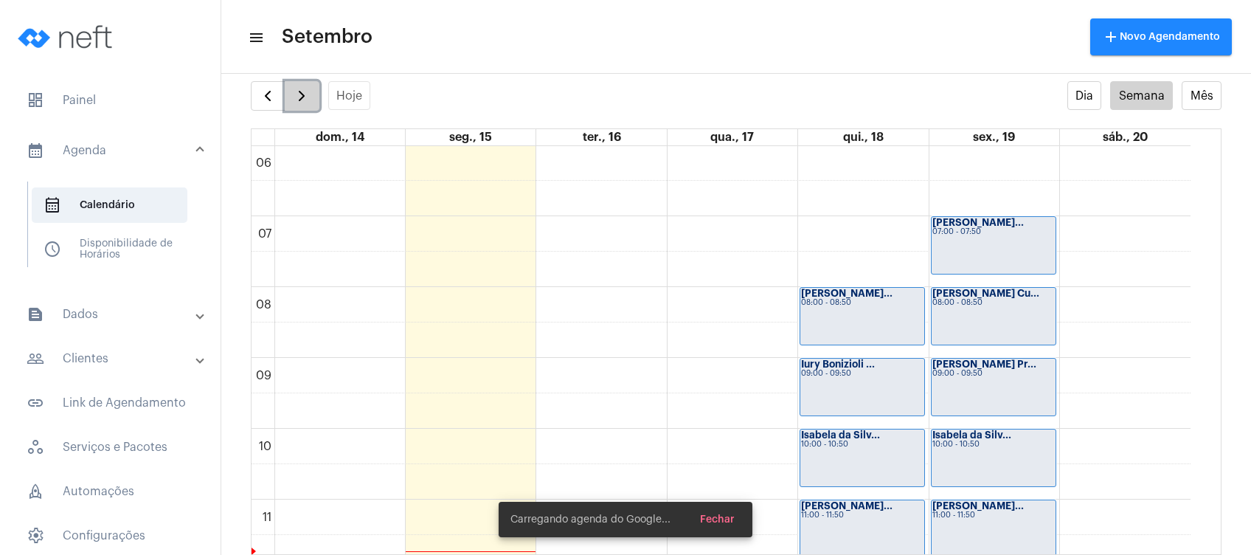
click at [304, 98] on span "button" at bounding box center [302, 96] width 18 height 18
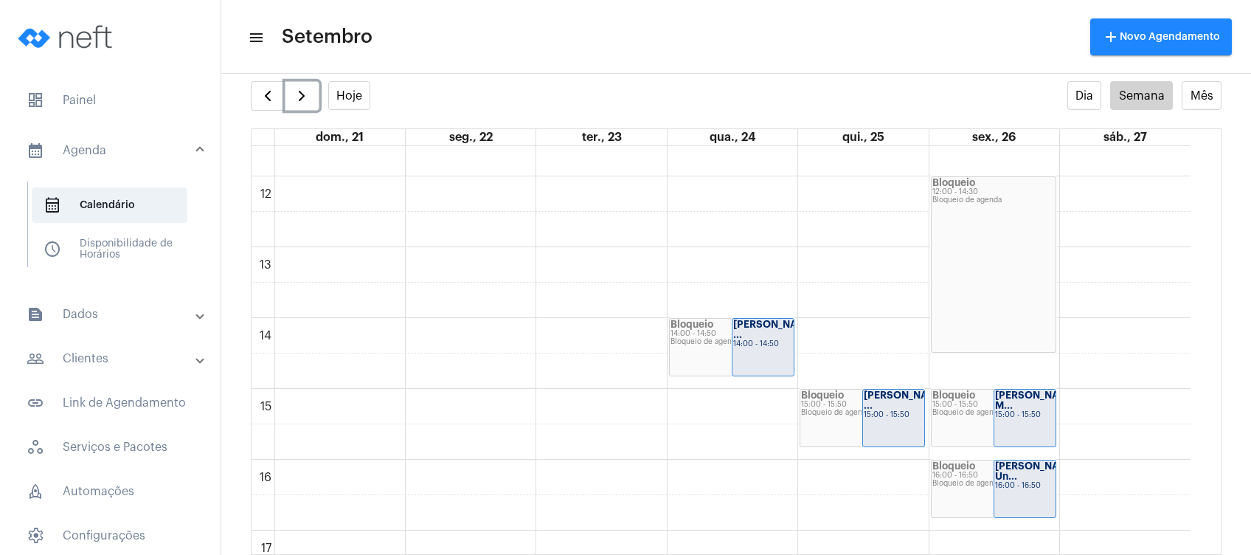
scroll to position [918, 0]
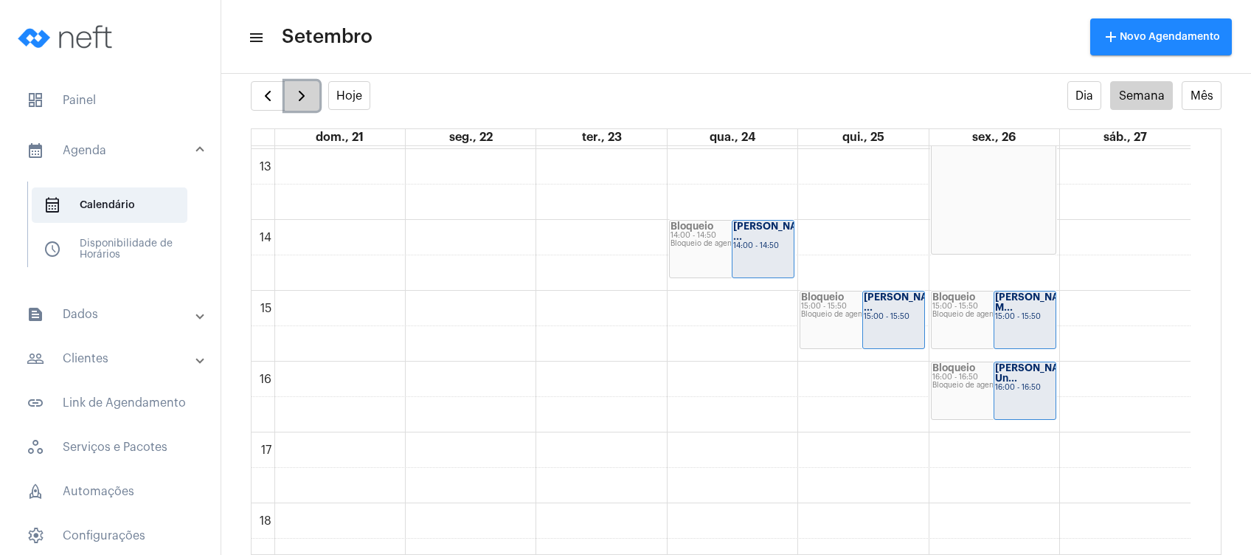
click at [294, 91] on span "button" at bounding box center [302, 96] width 18 height 18
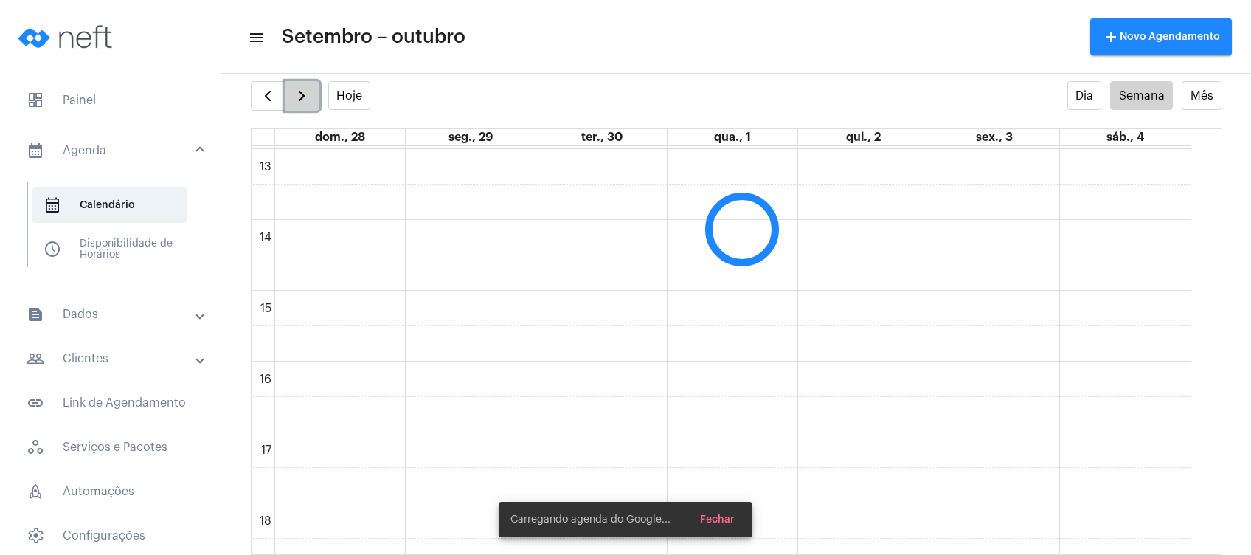
scroll to position [425, 0]
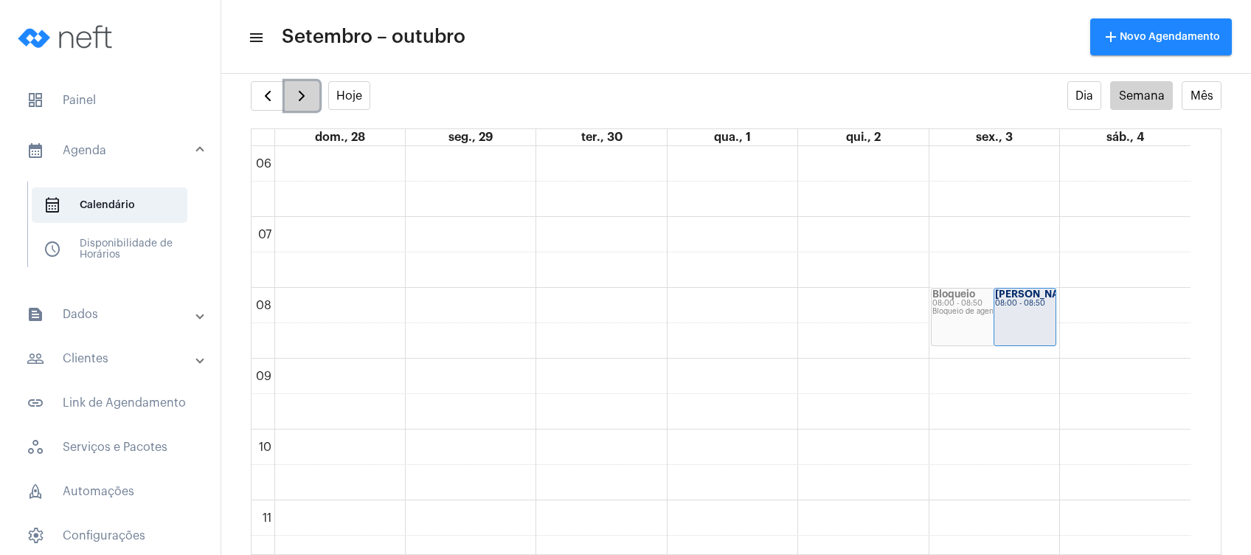
click at [294, 91] on span "button" at bounding box center [302, 96] width 18 height 18
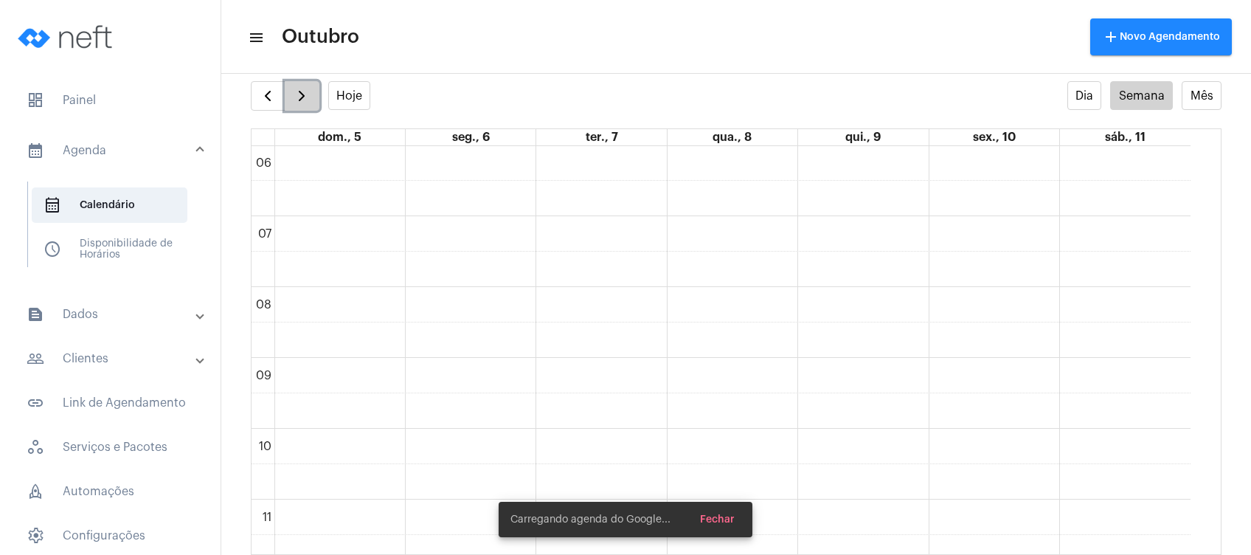
click at [298, 92] on span "button" at bounding box center [302, 96] width 18 height 18
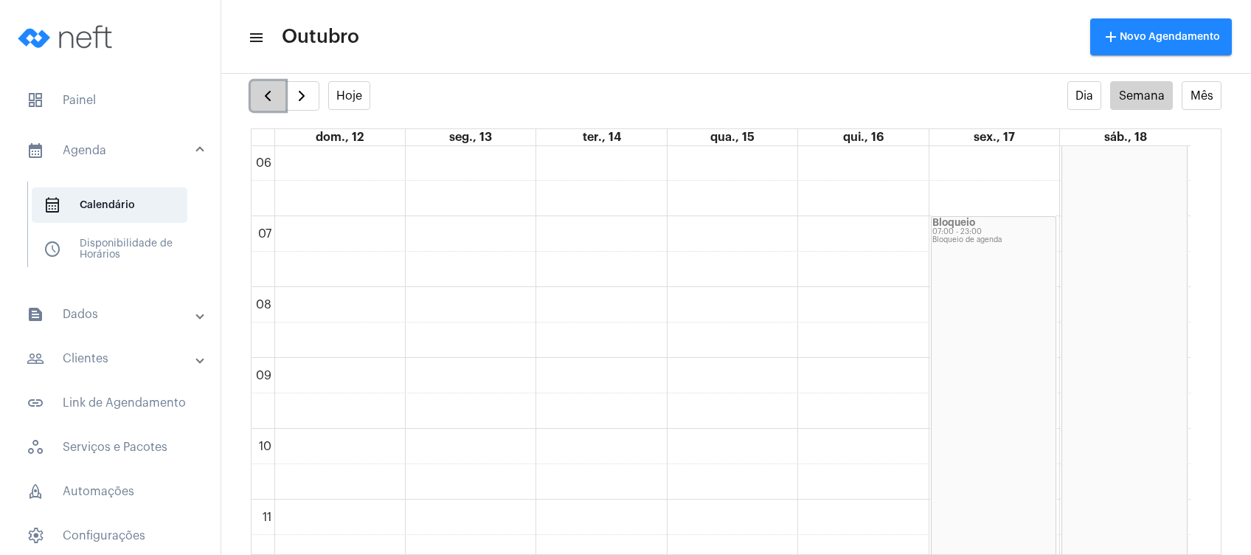
click at [259, 88] on span "button" at bounding box center [268, 96] width 18 height 18
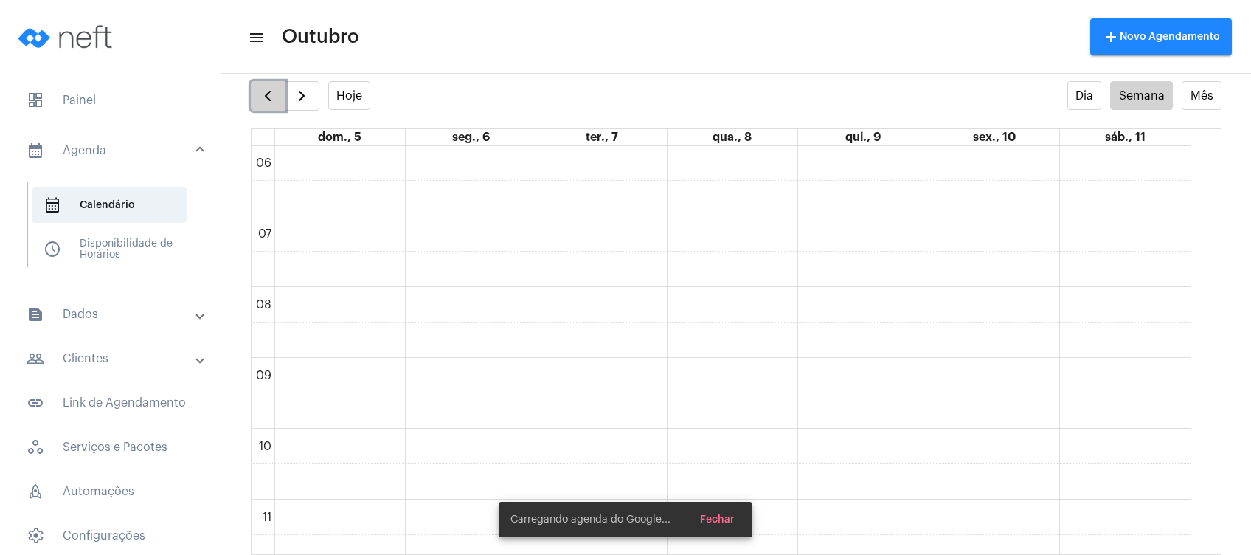
click at [260, 92] on span "button" at bounding box center [268, 96] width 18 height 18
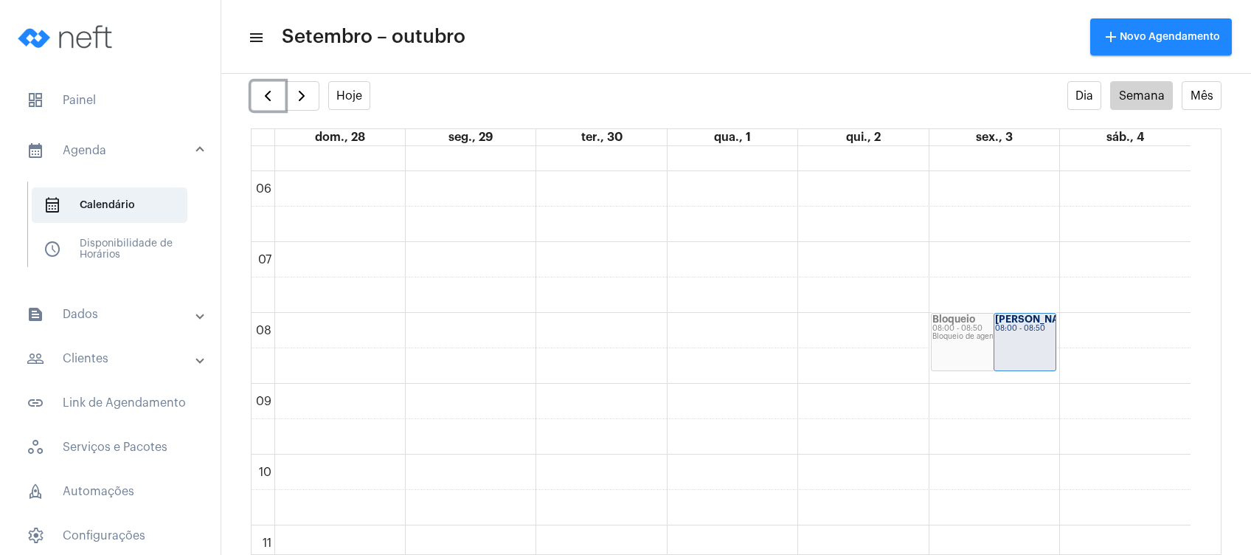
scroll to position [426, 0]
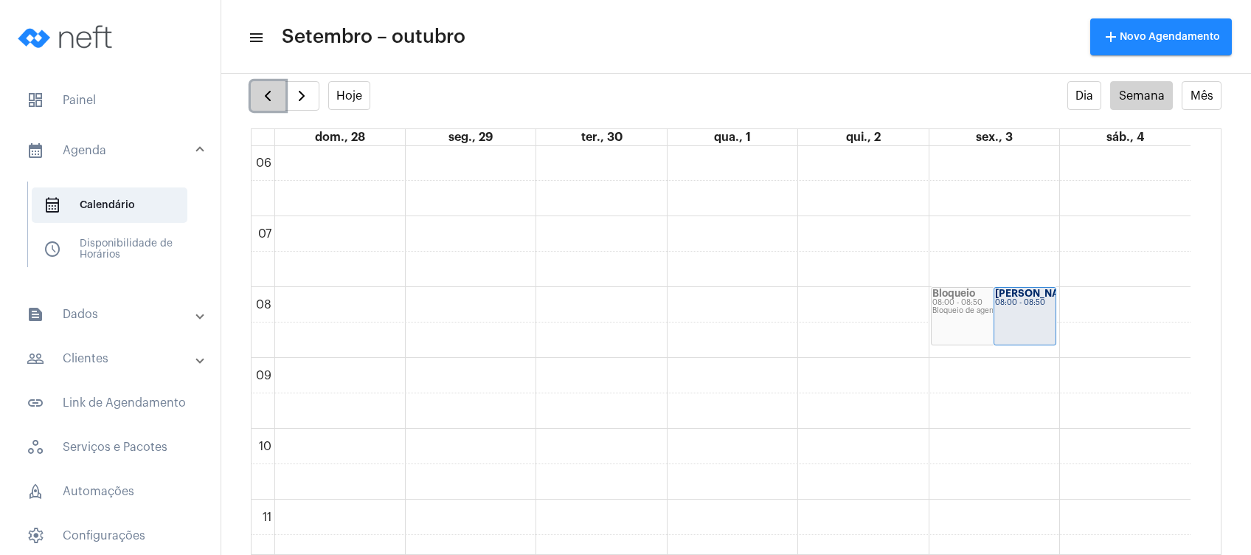
click at [254, 86] on button "button" at bounding box center [268, 96] width 35 height 30
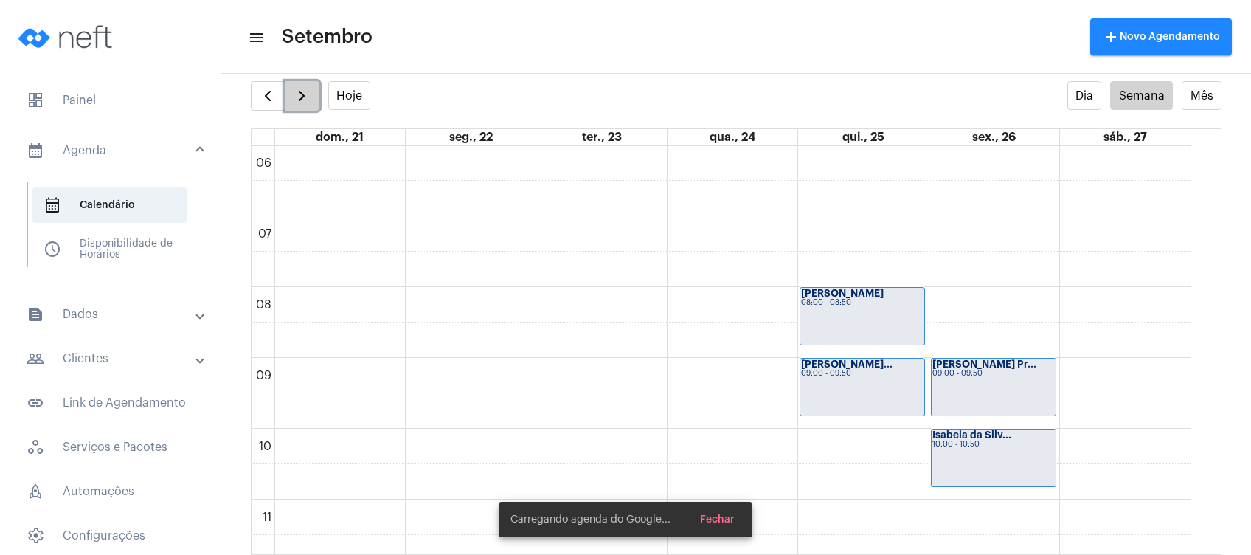
click at [294, 90] on span "button" at bounding box center [302, 96] width 18 height 18
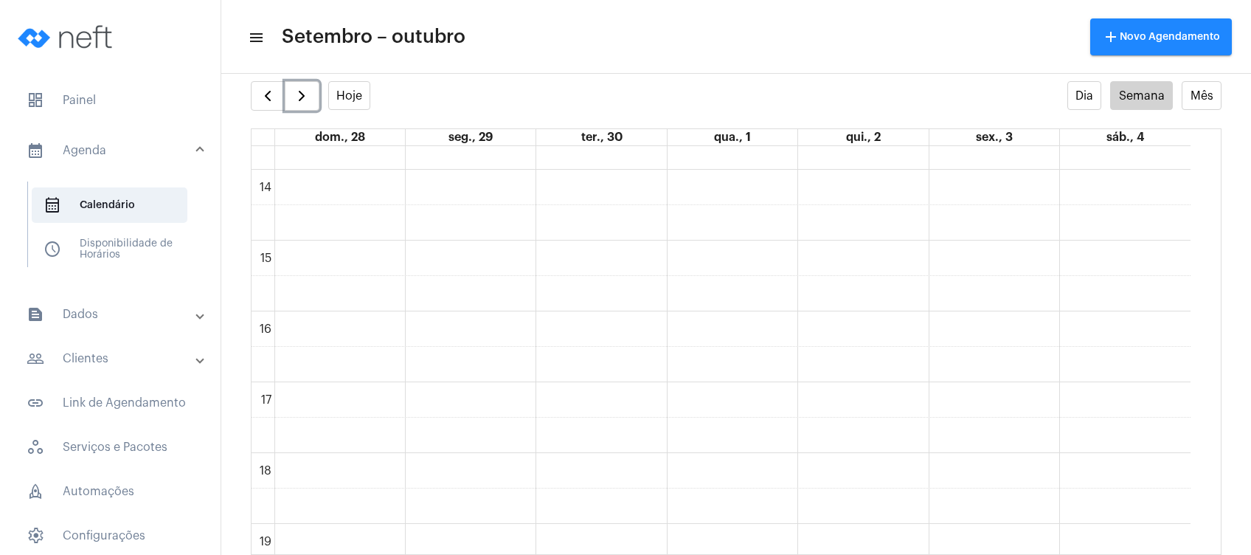
scroll to position [700, 0]
click at [276, 90] on span "button" at bounding box center [268, 96] width 18 height 18
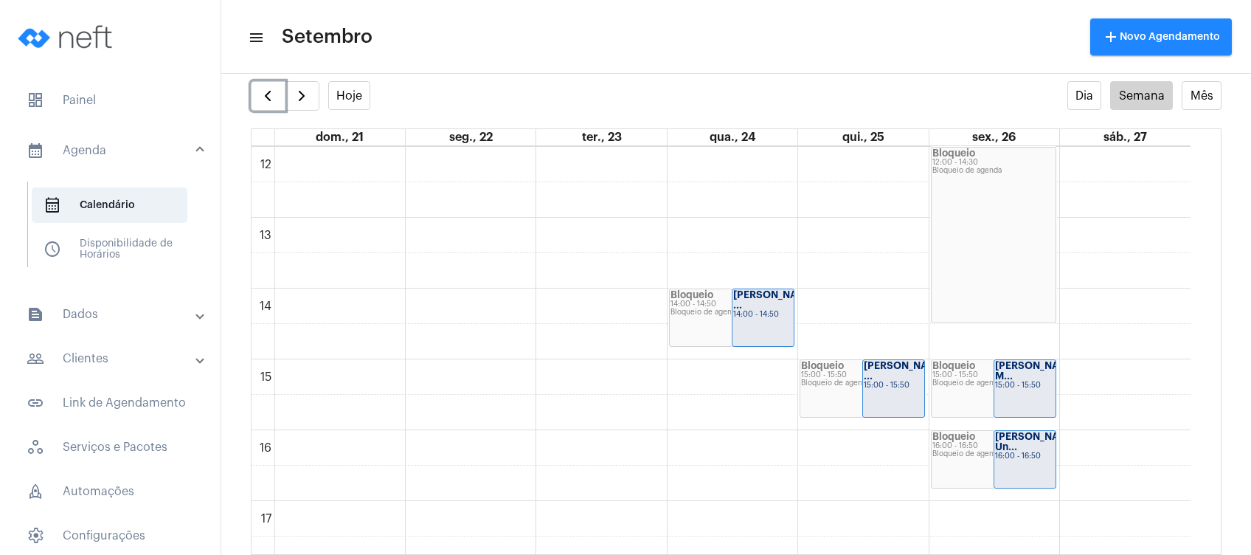
scroll to position [820, 0]
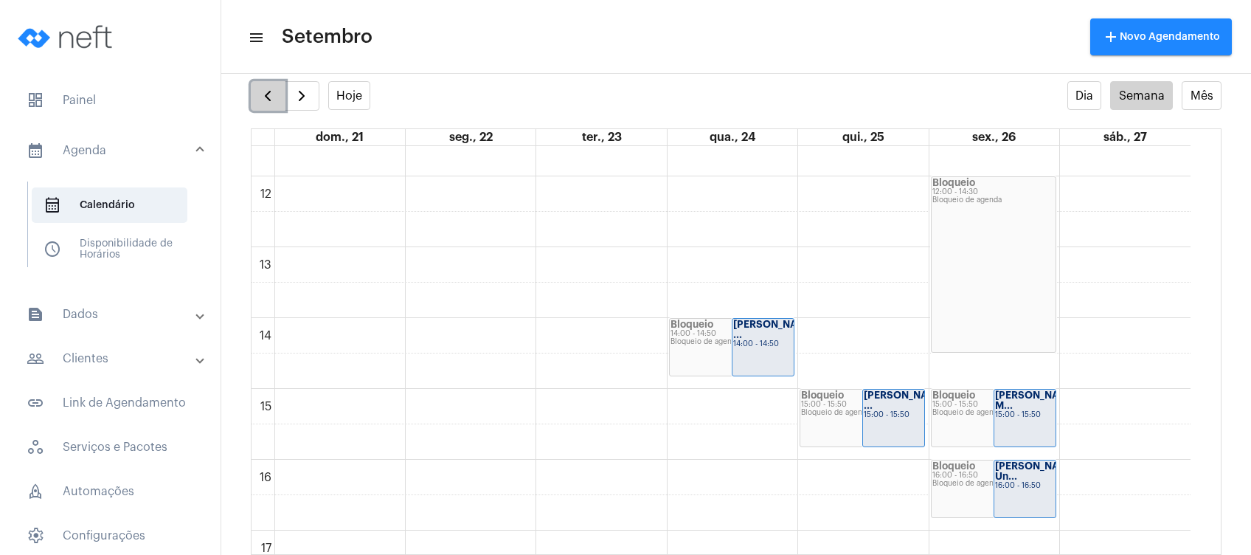
click at [262, 83] on button "button" at bounding box center [268, 96] width 35 height 30
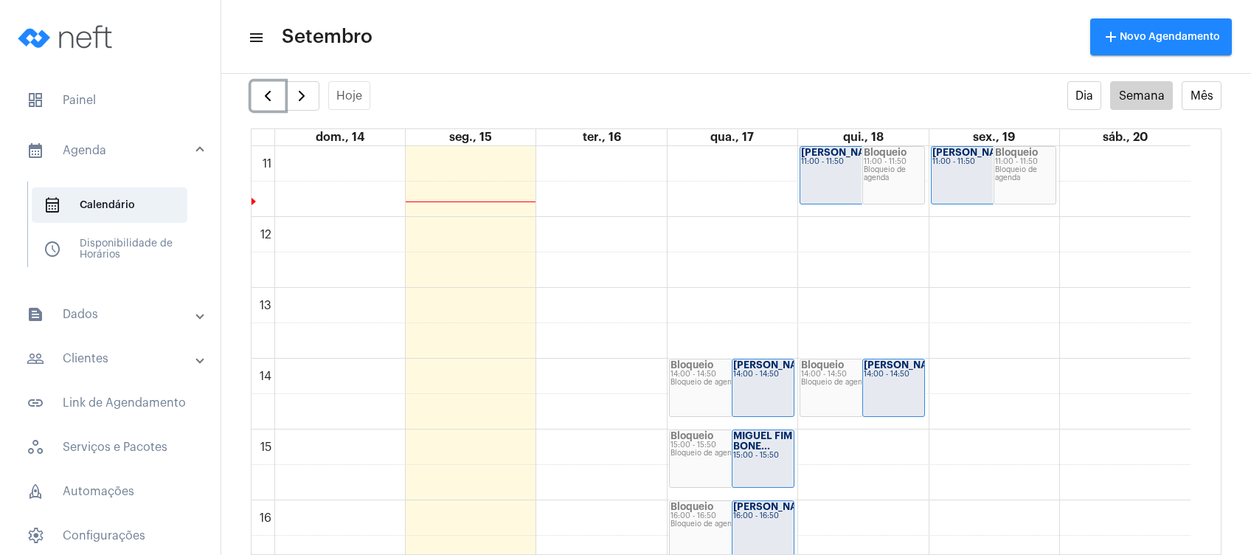
scroll to position [798, 0]
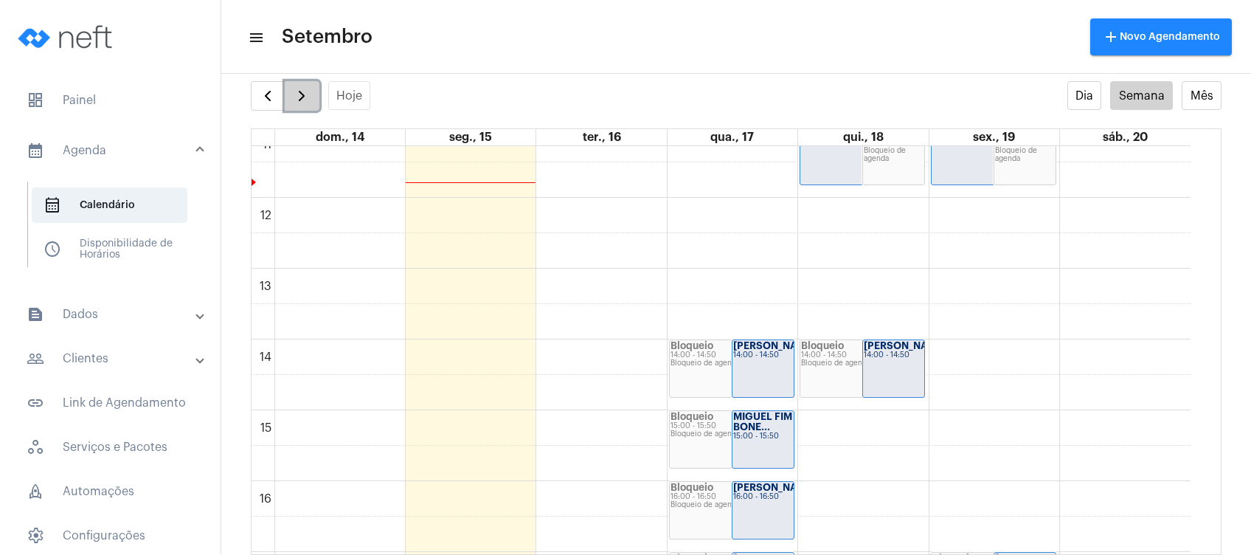
click at [308, 93] on span "button" at bounding box center [302, 96] width 18 height 18
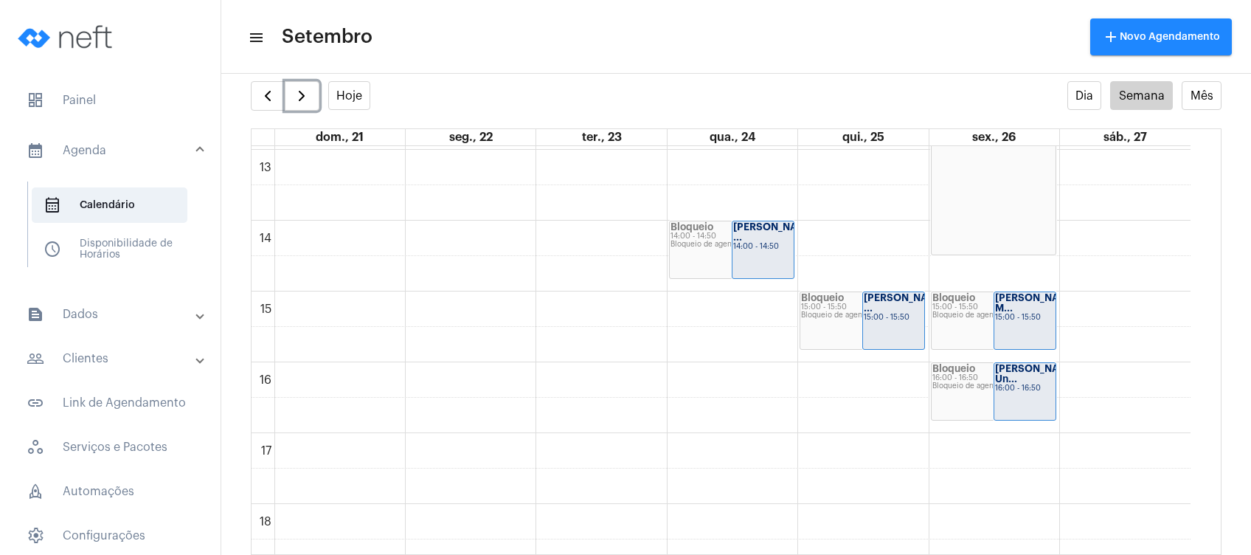
scroll to position [819, 0]
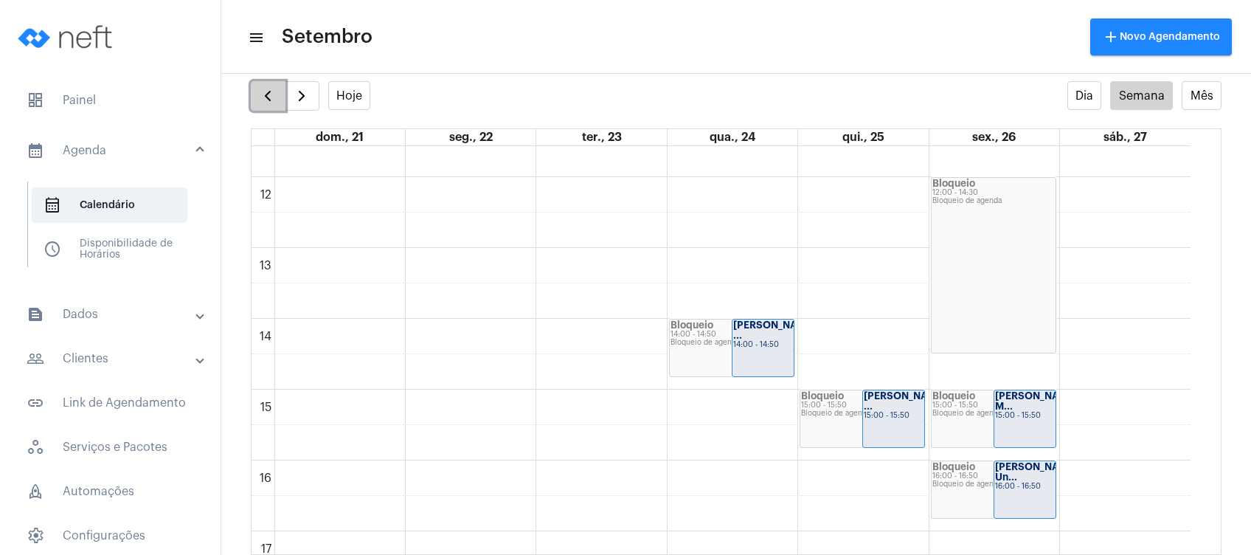
click at [260, 85] on button "button" at bounding box center [268, 96] width 35 height 30
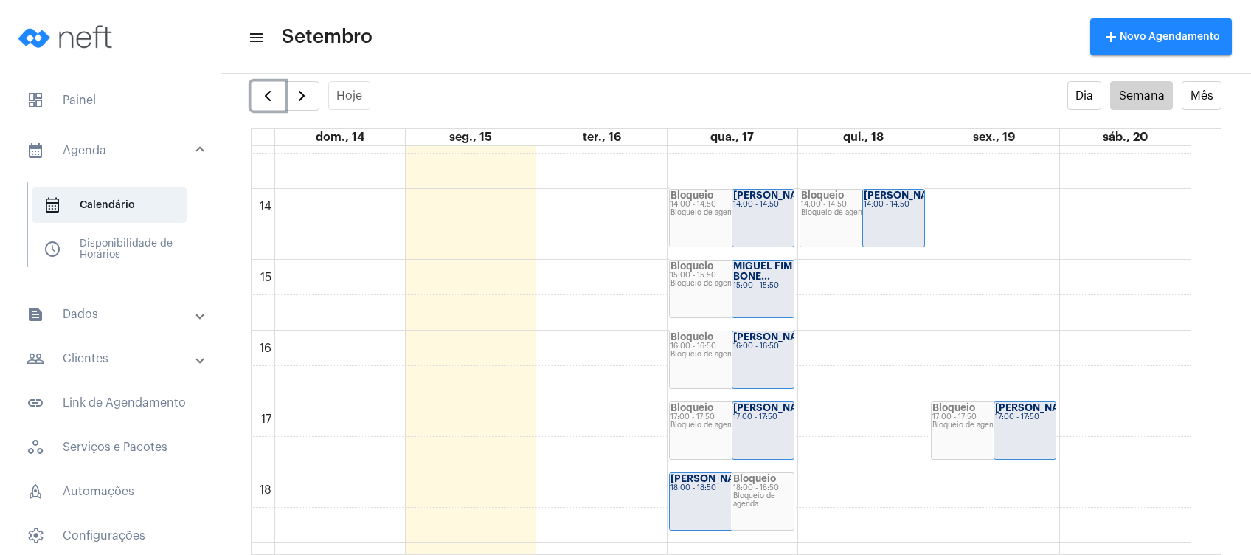
scroll to position [918, 0]
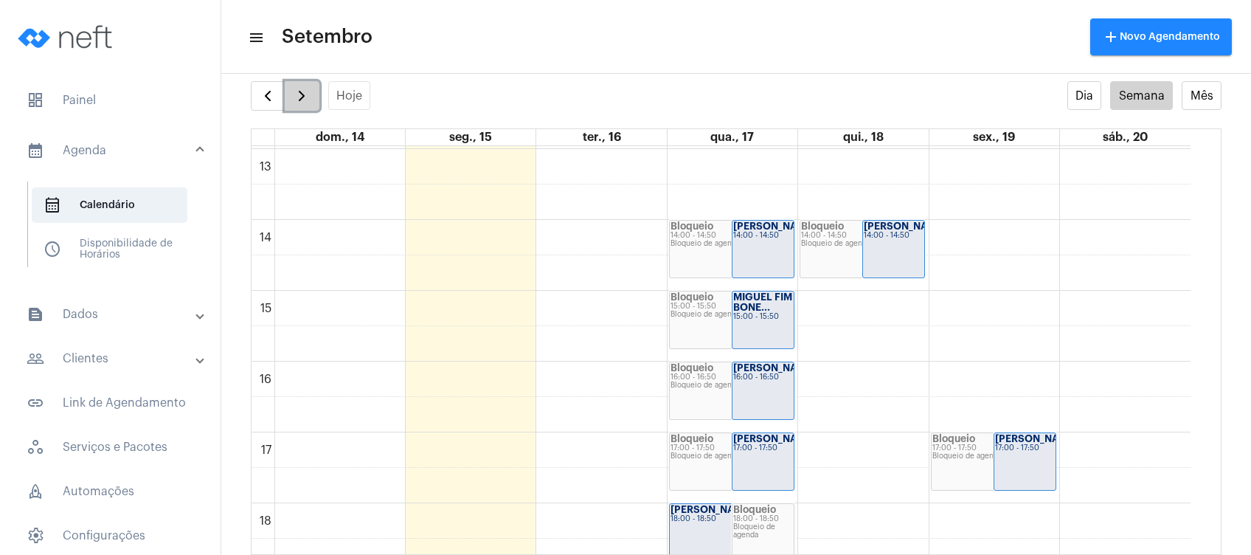
click at [295, 101] on span "button" at bounding box center [302, 96] width 18 height 18
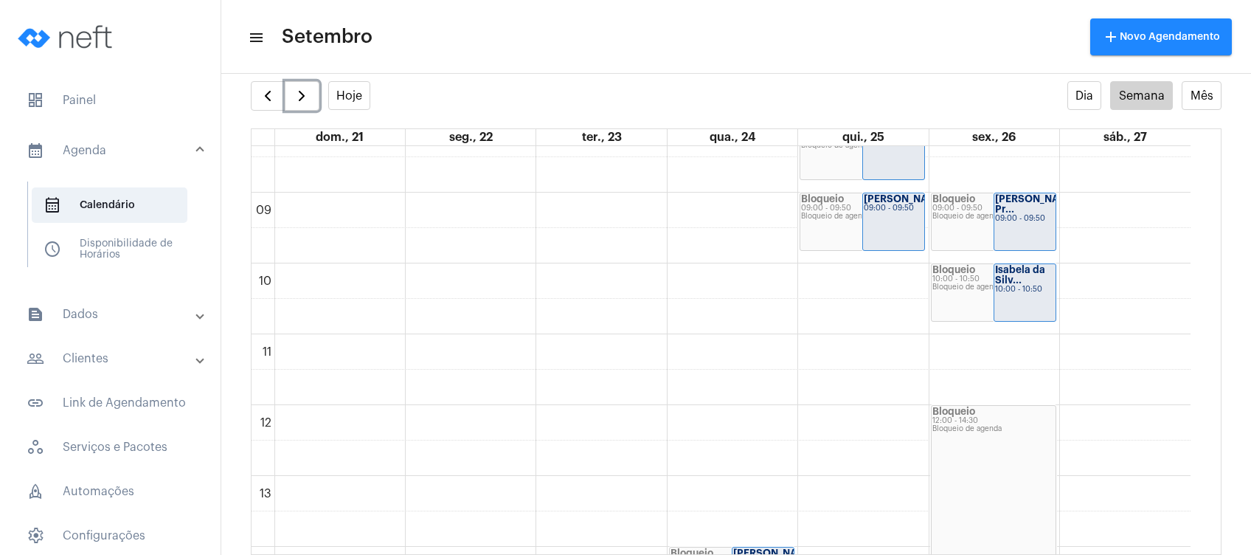
scroll to position [622, 0]
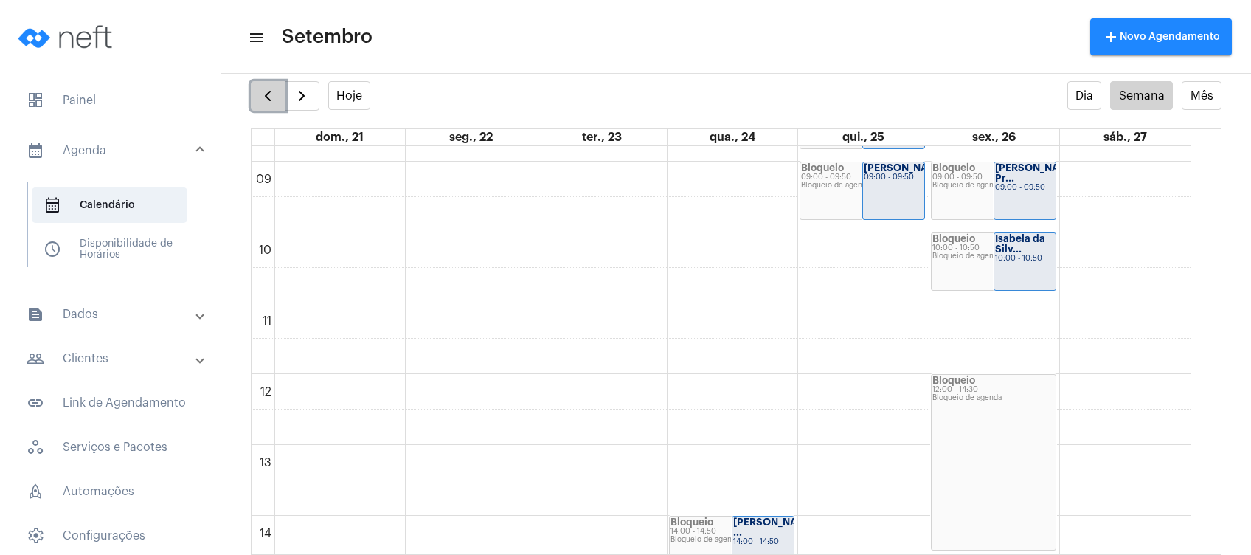
click at [263, 91] on span "button" at bounding box center [268, 96] width 18 height 18
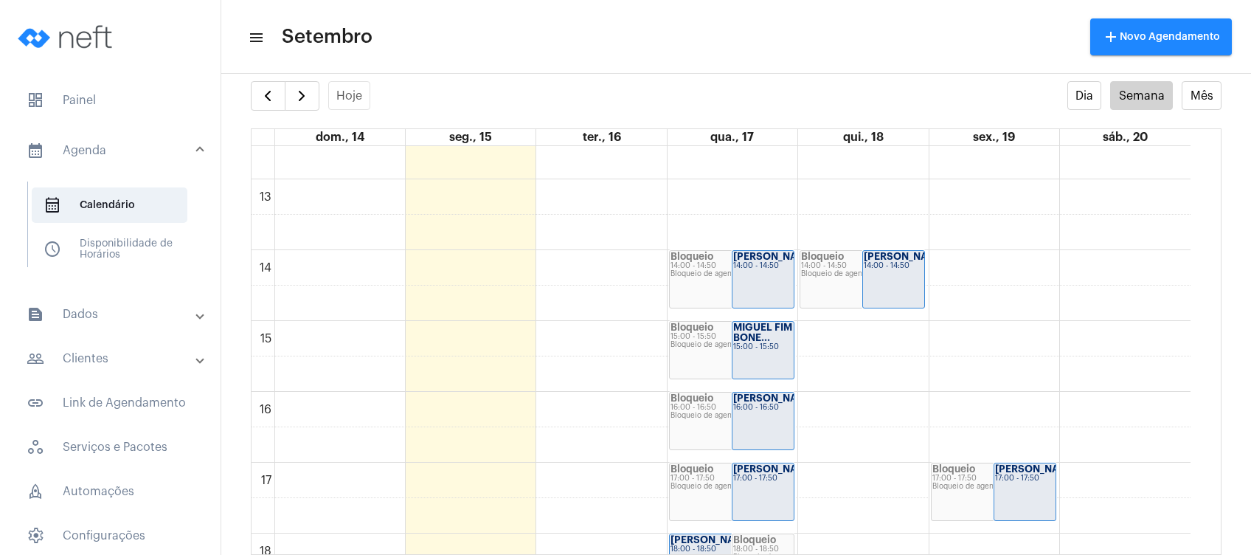
scroll to position [918, 0]
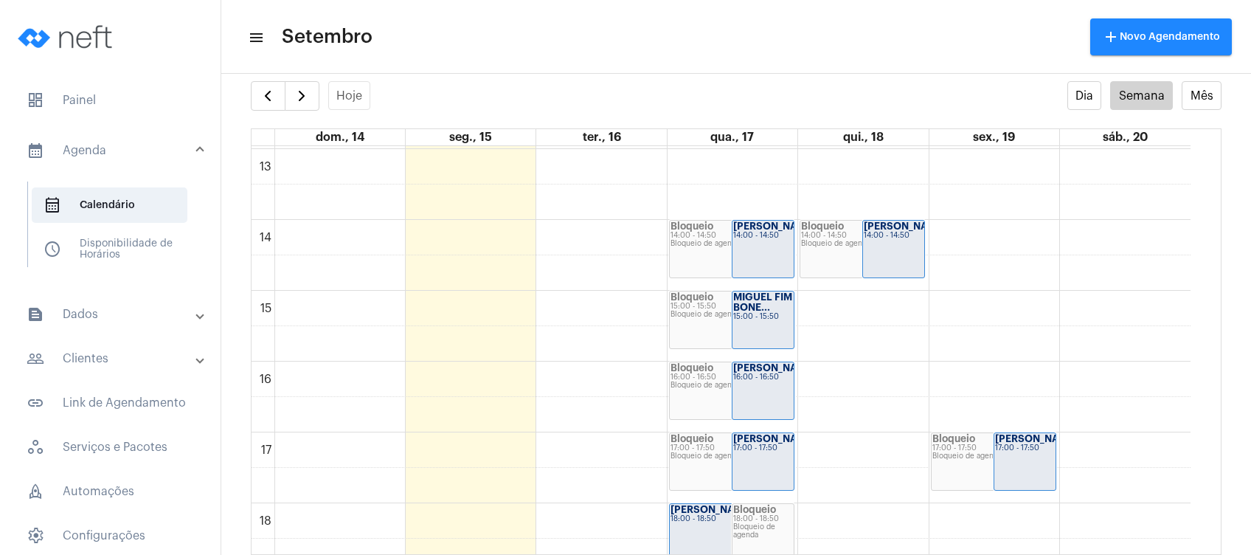
click at [186, 350] on mat-expansion-panel-header "people_outline Clientes" at bounding box center [115, 358] width 212 height 35
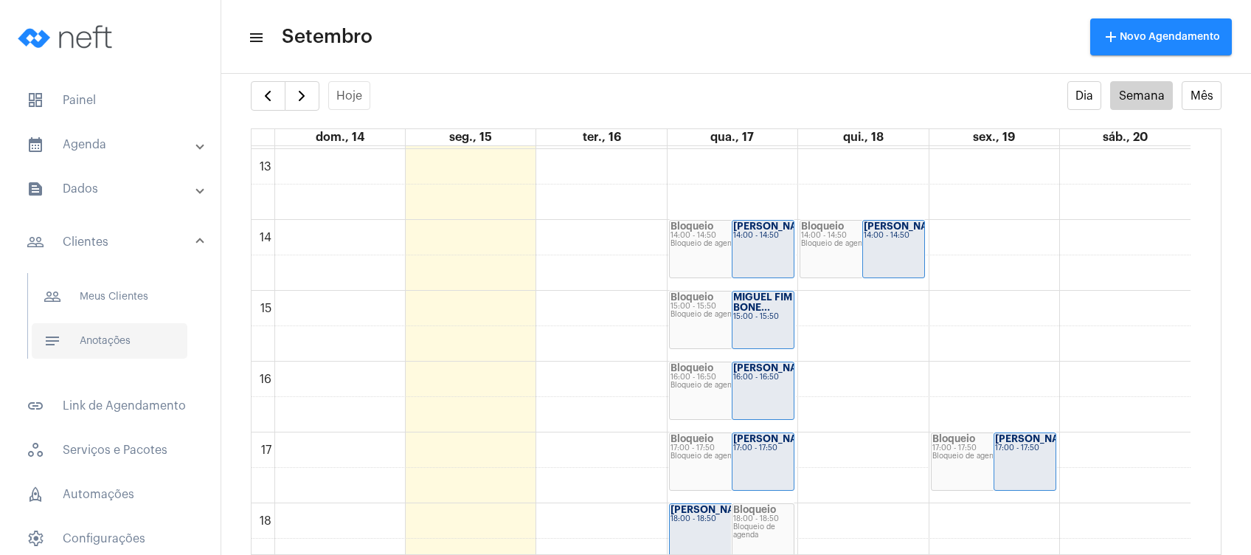
click at [159, 350] on span "notes Anotações" at bounding box center [110, 340] width 156 height 35
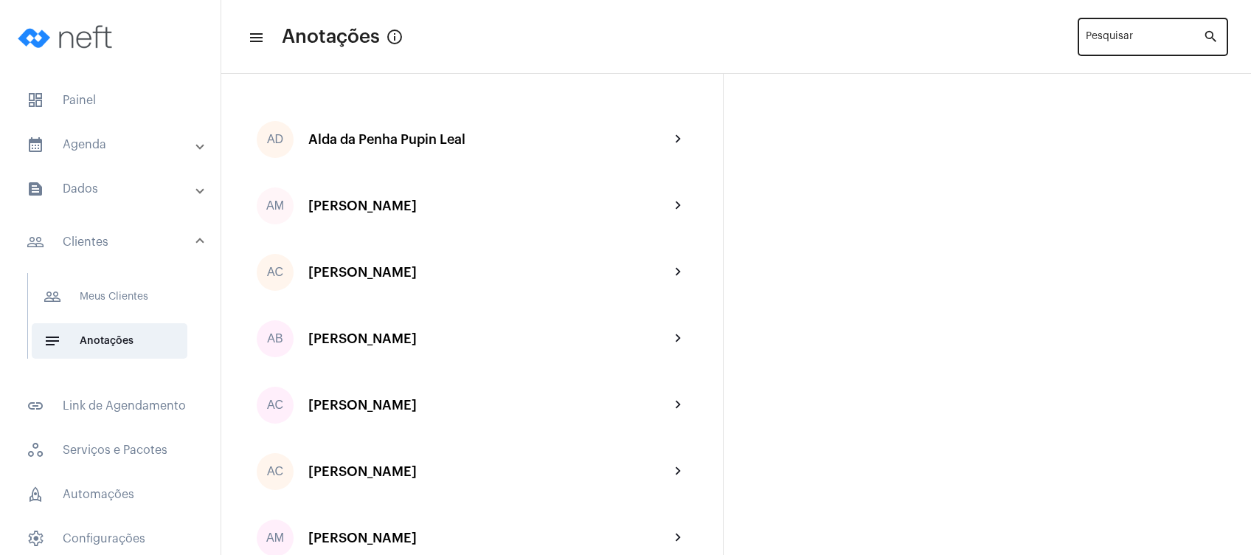
click at [1108, 38] on input "Pesquisar" at bounding box center [1144, 40] width 117 height 12
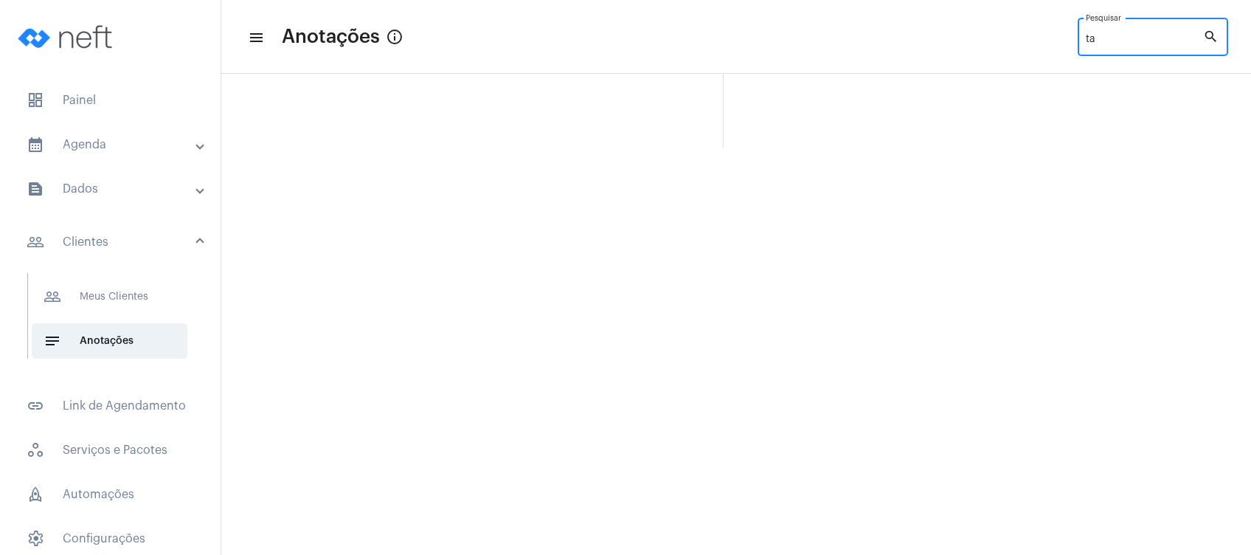
type input "t"
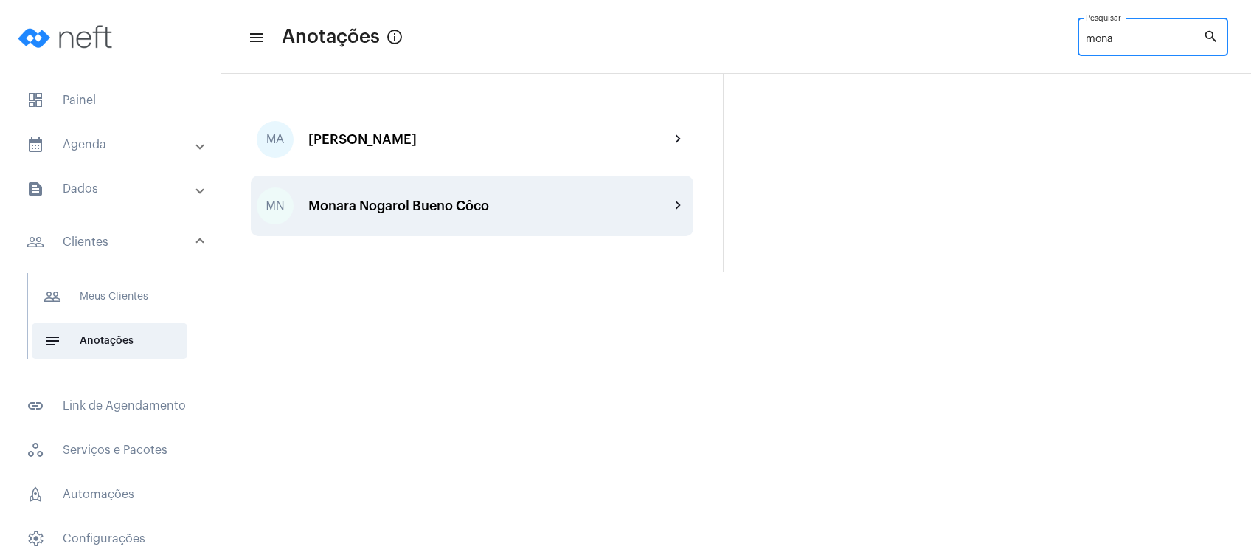
type input "mona"
click at [483, 198] on div "Monara Nogarol Bueno Côco" at bounding box center [489, 205] width 362 height 15
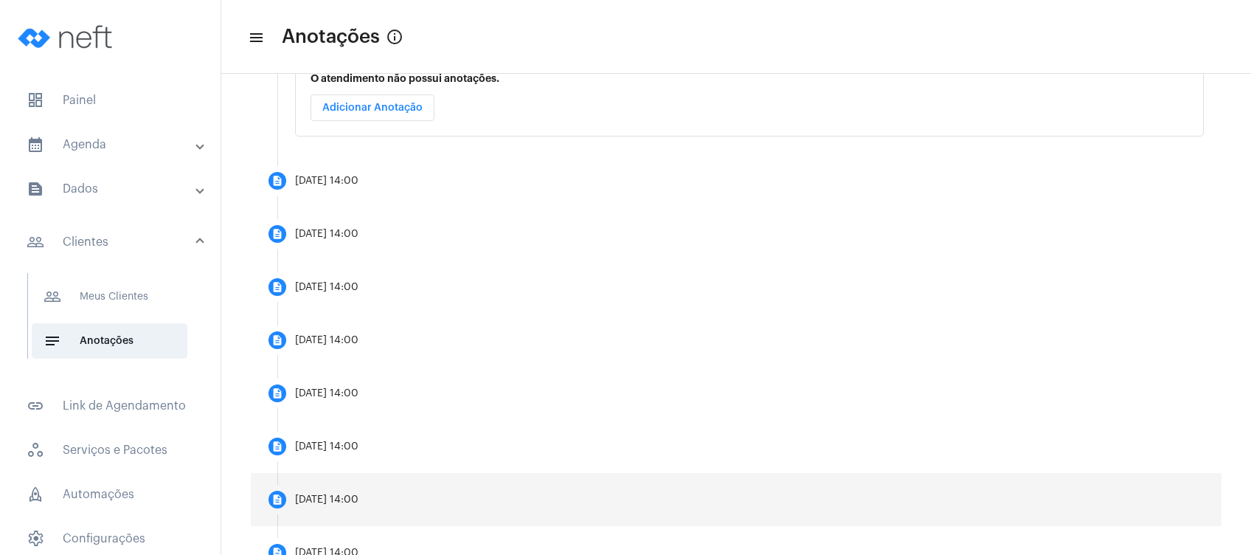
scroll to position [424, 0]
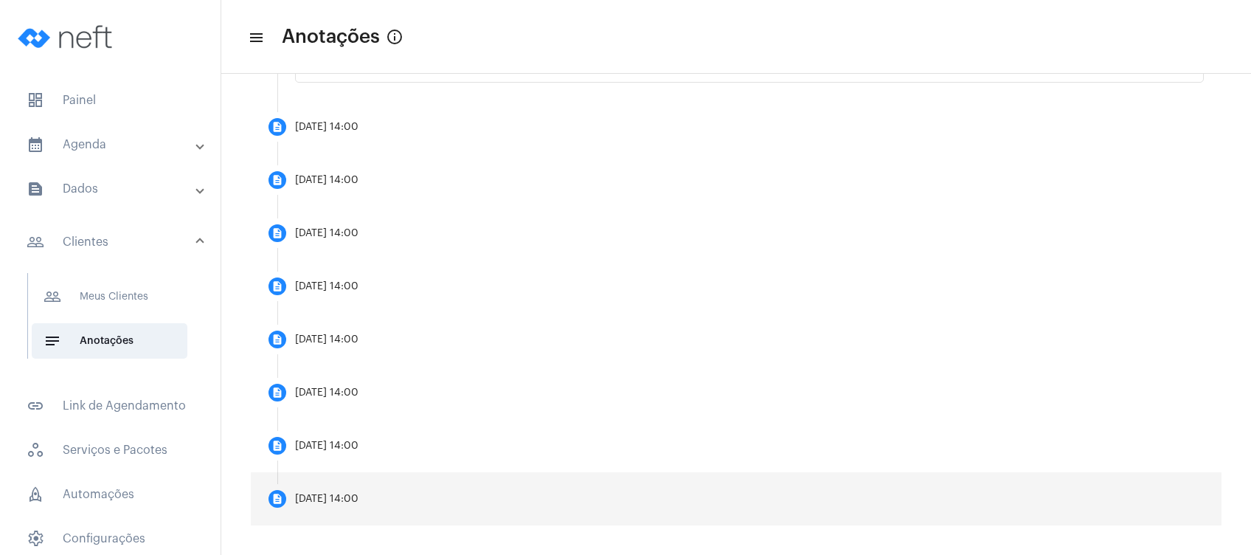
click at [458, 478] on mat-step-header "description [DATE] 14:00" at bounding box center [736, 498] width 971 height 53
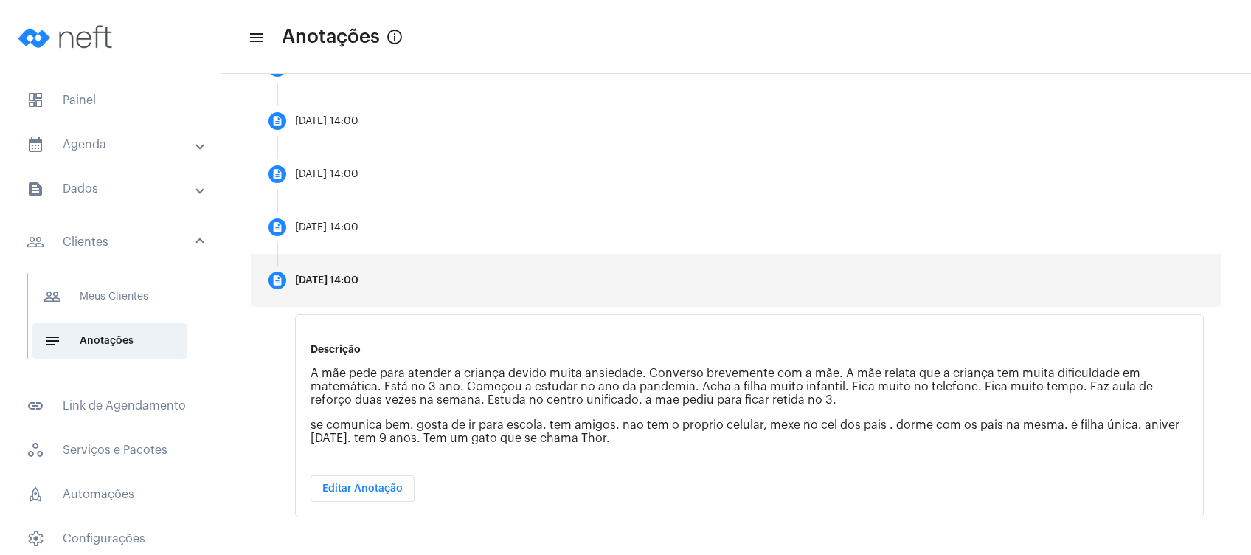
scroll to position [543, 0]
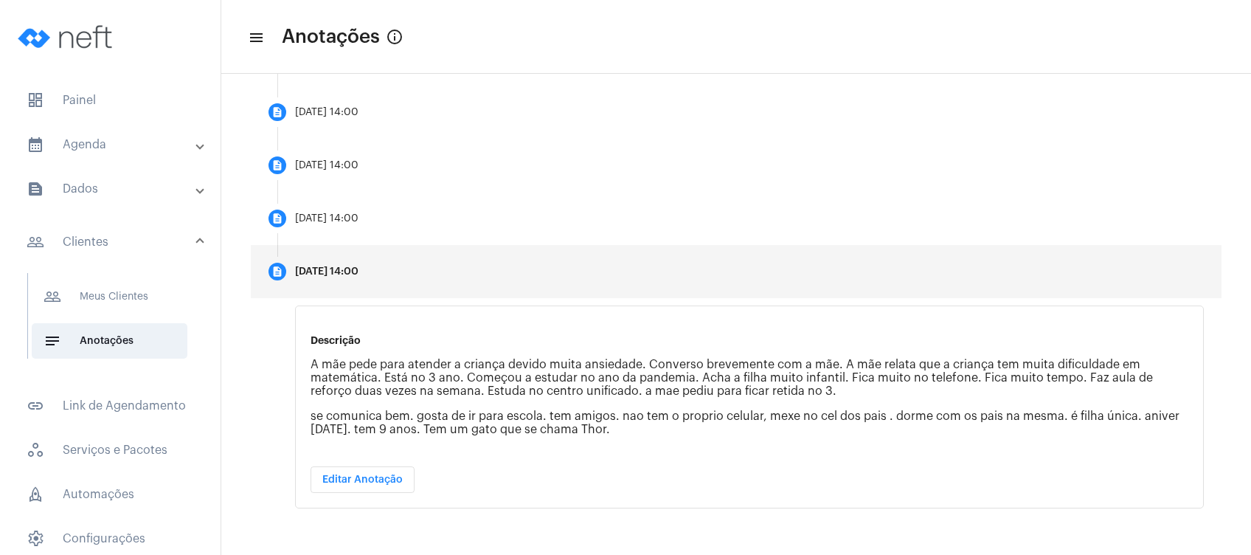
click at [109, 149] on mat-panel-title "calendar_month_outlined Agenda" at bounding box center [112, 145] width 170 height 18
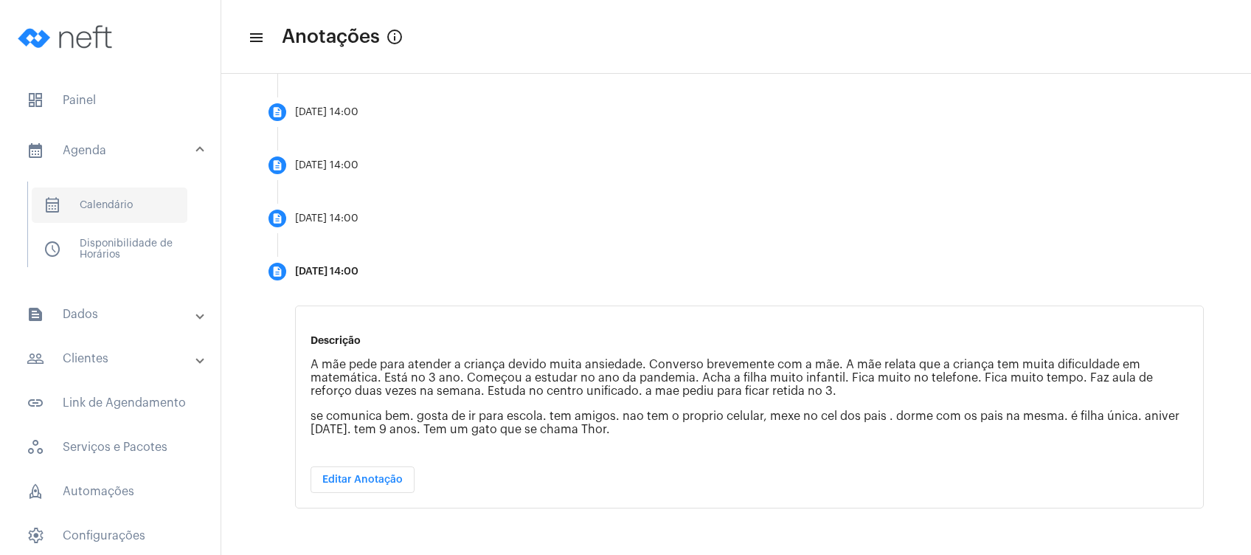
click at [109, 199] on span "calendar_month_outlined Calendário" at bounding box center [110, 204] width 156 height 35
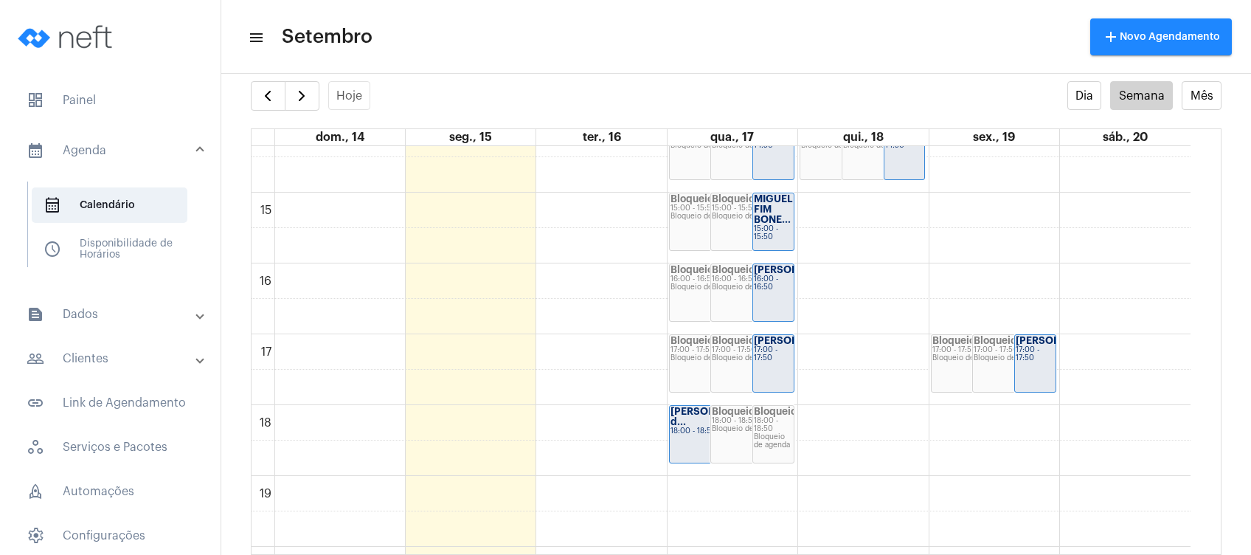
scroll to position [918, 0]
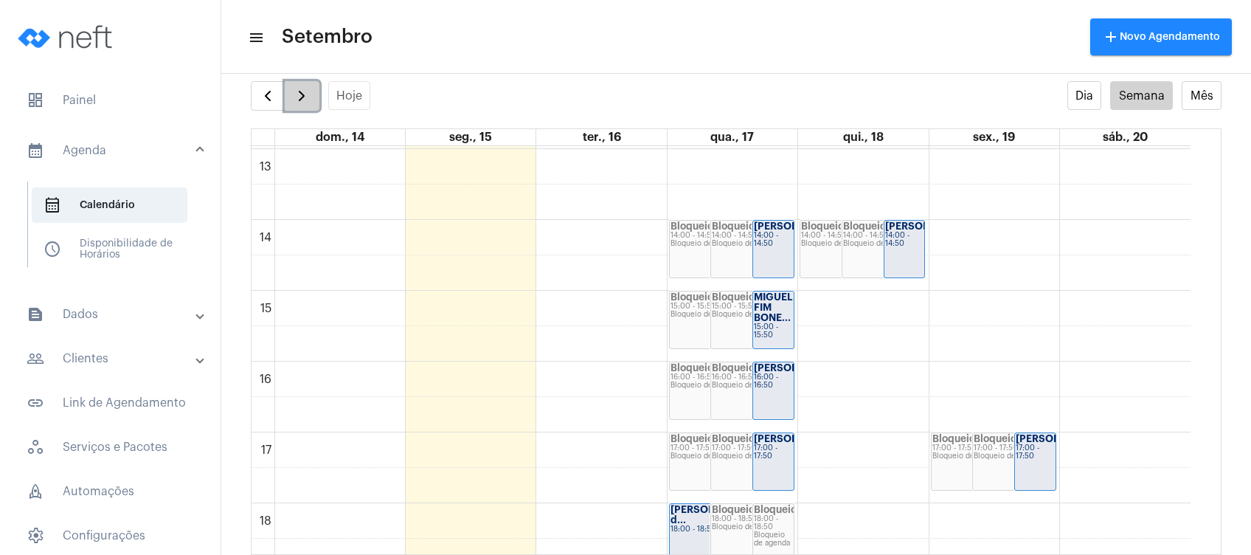
click at [308, 93] on span "button" at bounding box center [302, 96] width 18 height 18
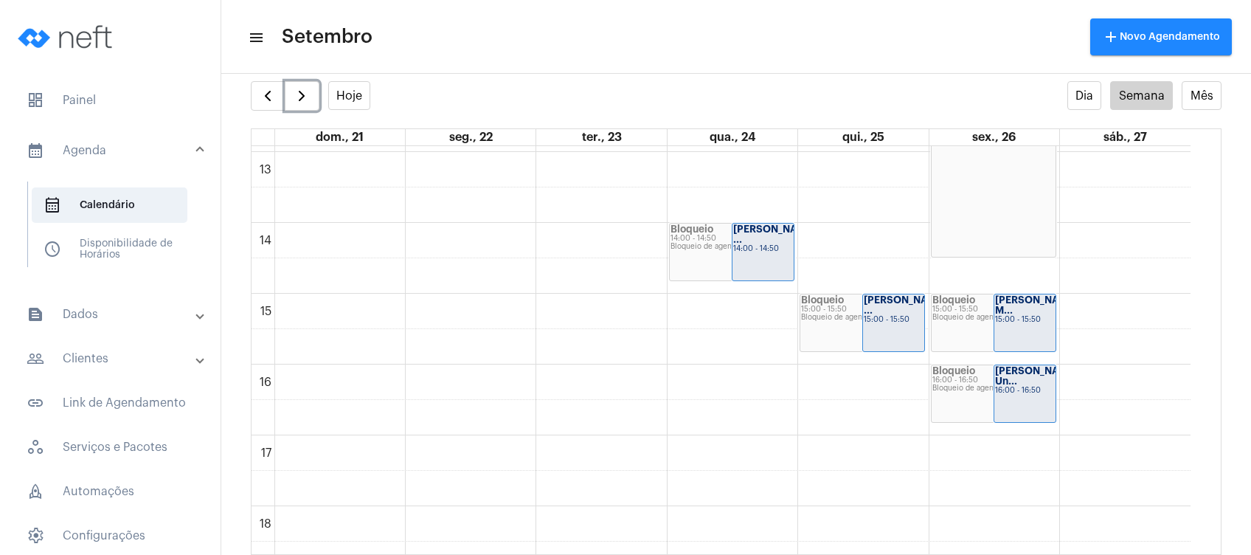
scroll to position [917, 0]
